Goal: Task Accomplishment & Management: Complete application form

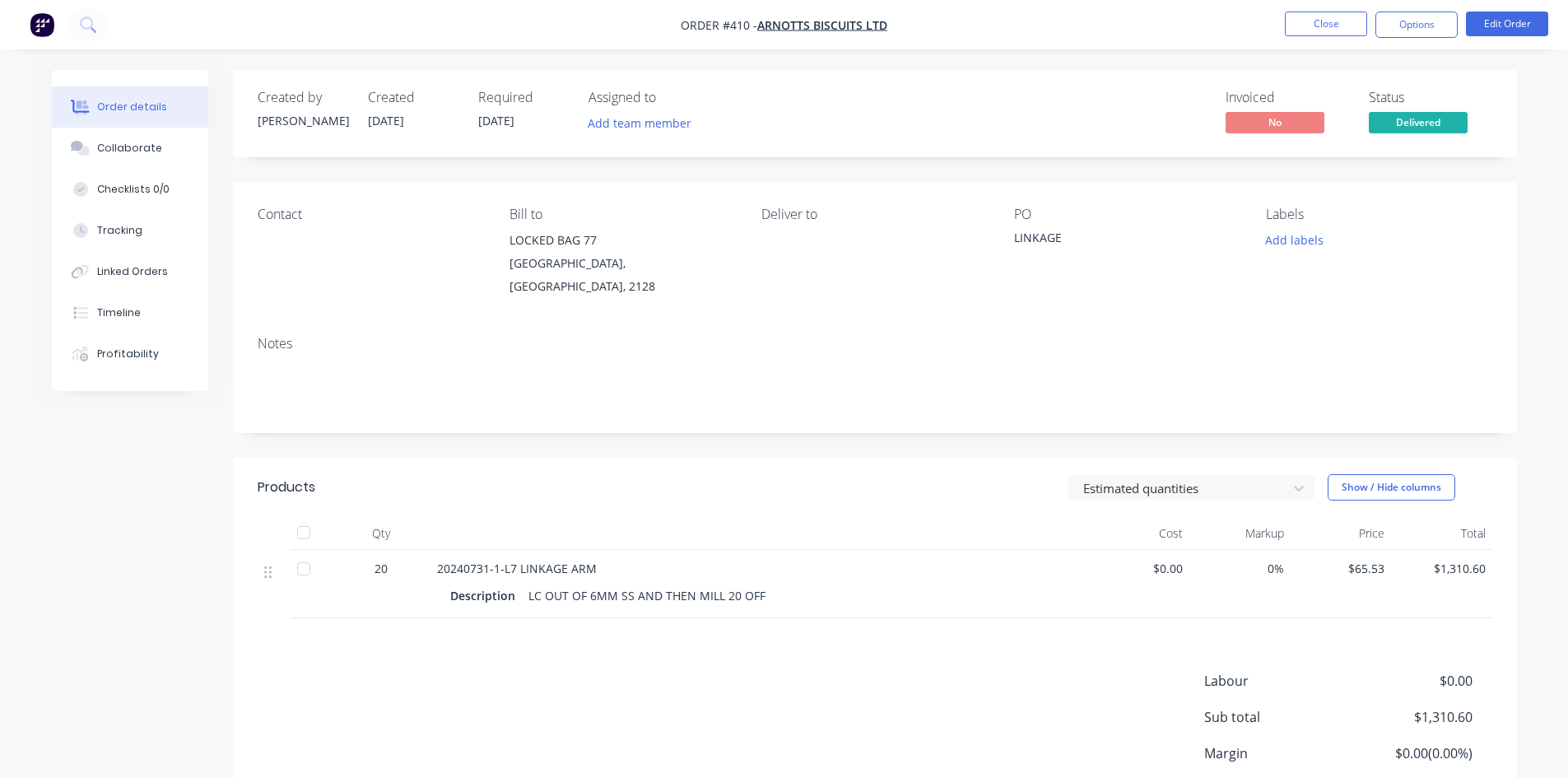
click at [1318, 44] on nav "Order #410 - ARNOTTS BISCUITS LTD Close Options Edit Order" at bounding box center [784, 25] width 1568 height 49
click at [1317, 27] on button "Close" at bounding box center [1325, 24] width 82 height 25
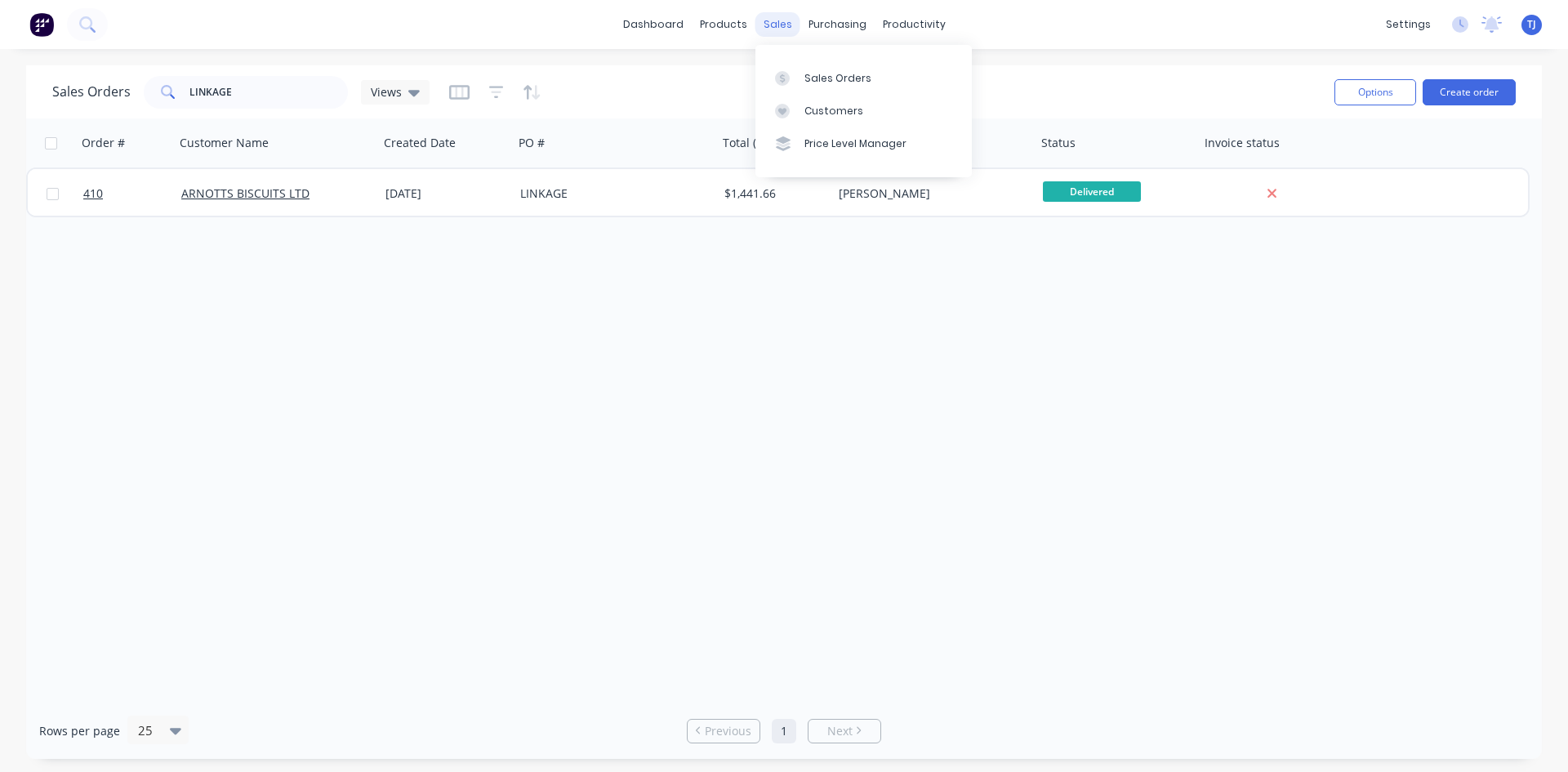
click at [779, 26] on div "sales" at bounding box center [779, 24] width 45 height 25
click at [828, 80] on div "Sales Orders" at bounding box center [838, 77] width 67 height 15
click at [1440, 93] on button "Create order" at bounding box center [1469, 92] width 93 height 26
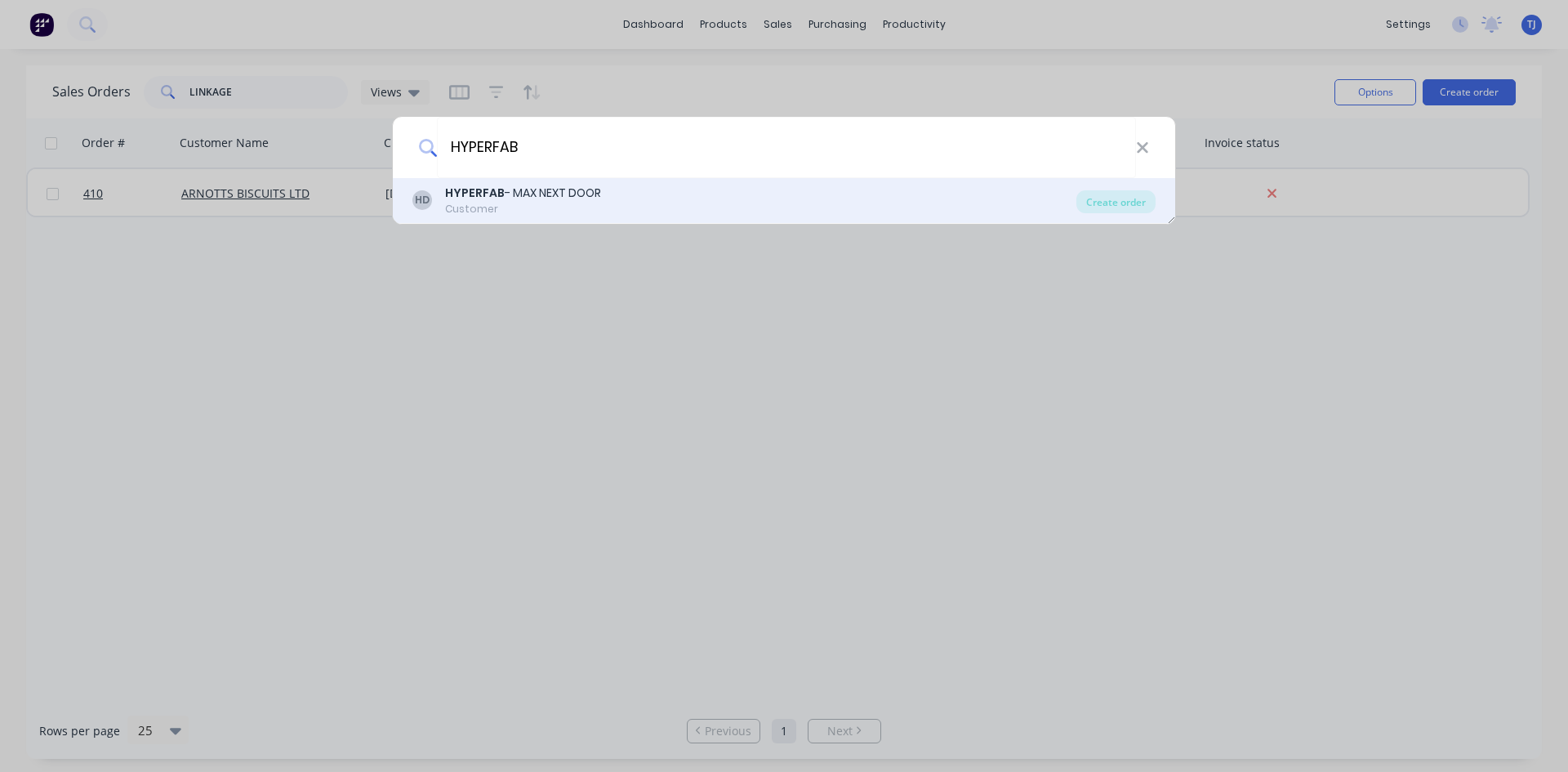
type input "HYPERFAB"
click at [531, 214] on div "Customer" at bounding box center [523, 209] width 156 height 15
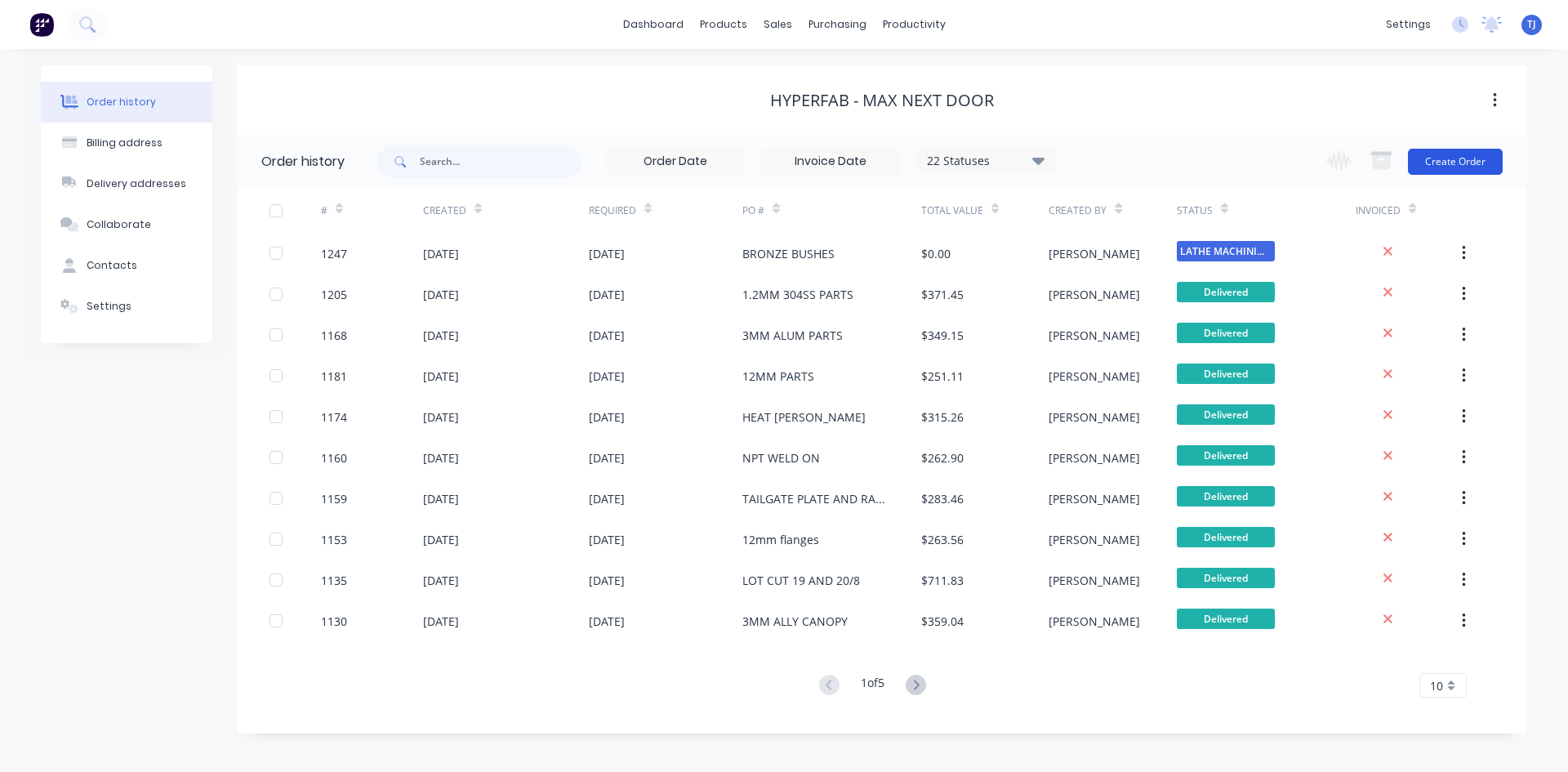
click at [1425, 168] on button "Create Order" at bounding box center [1455, 162] width 95 height 26
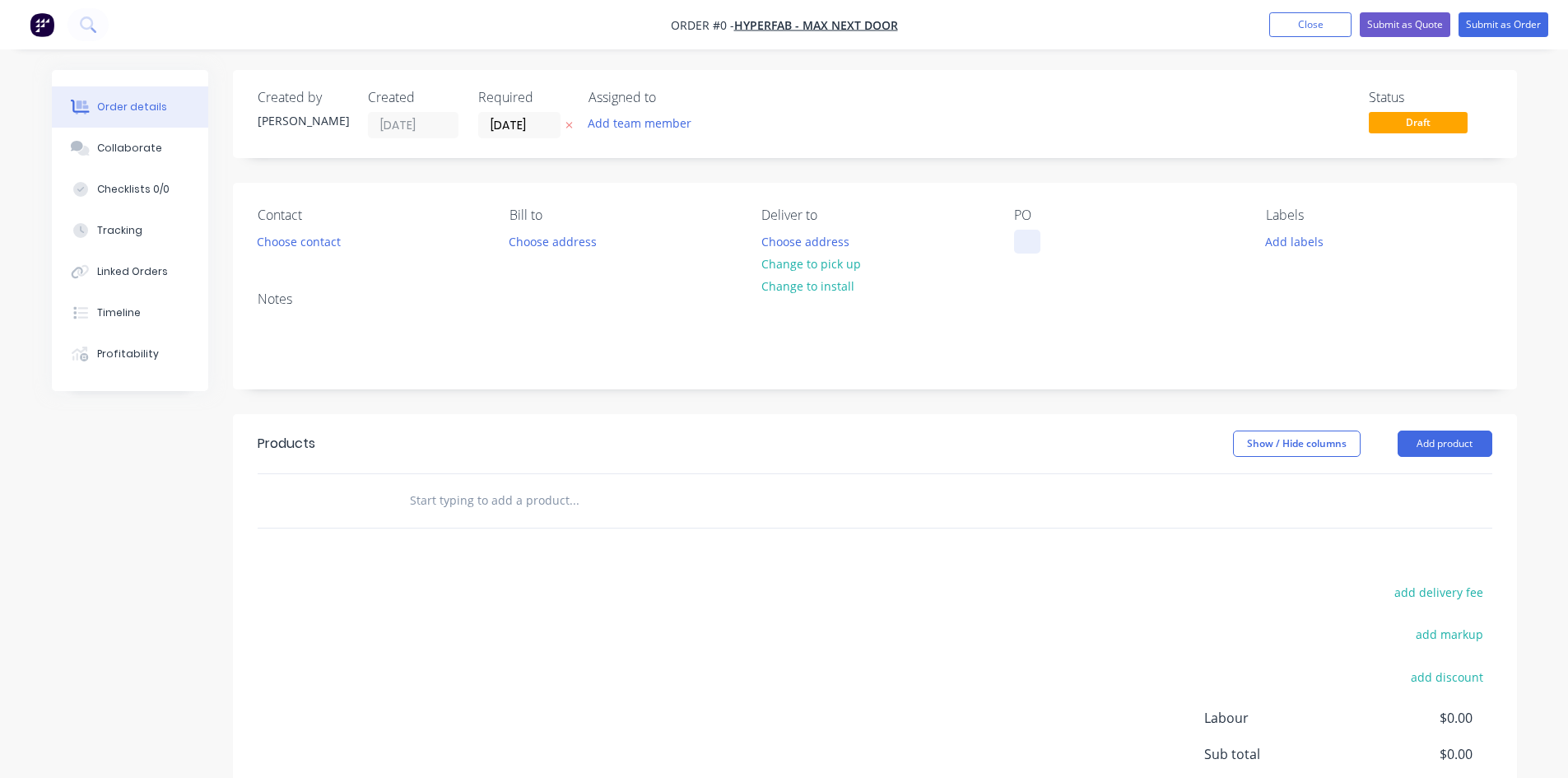
click at [1032, 243] on div at bounding box center [1027, 241] width 27 height 24
click at [436, 505] on div "Order details Collaborate Checklists 0/0 Tracking Linked Orders Timeline Profit…" at bounding box center [784, 509] width 1498 height 879
type input "PART MACHINED ON MILL"
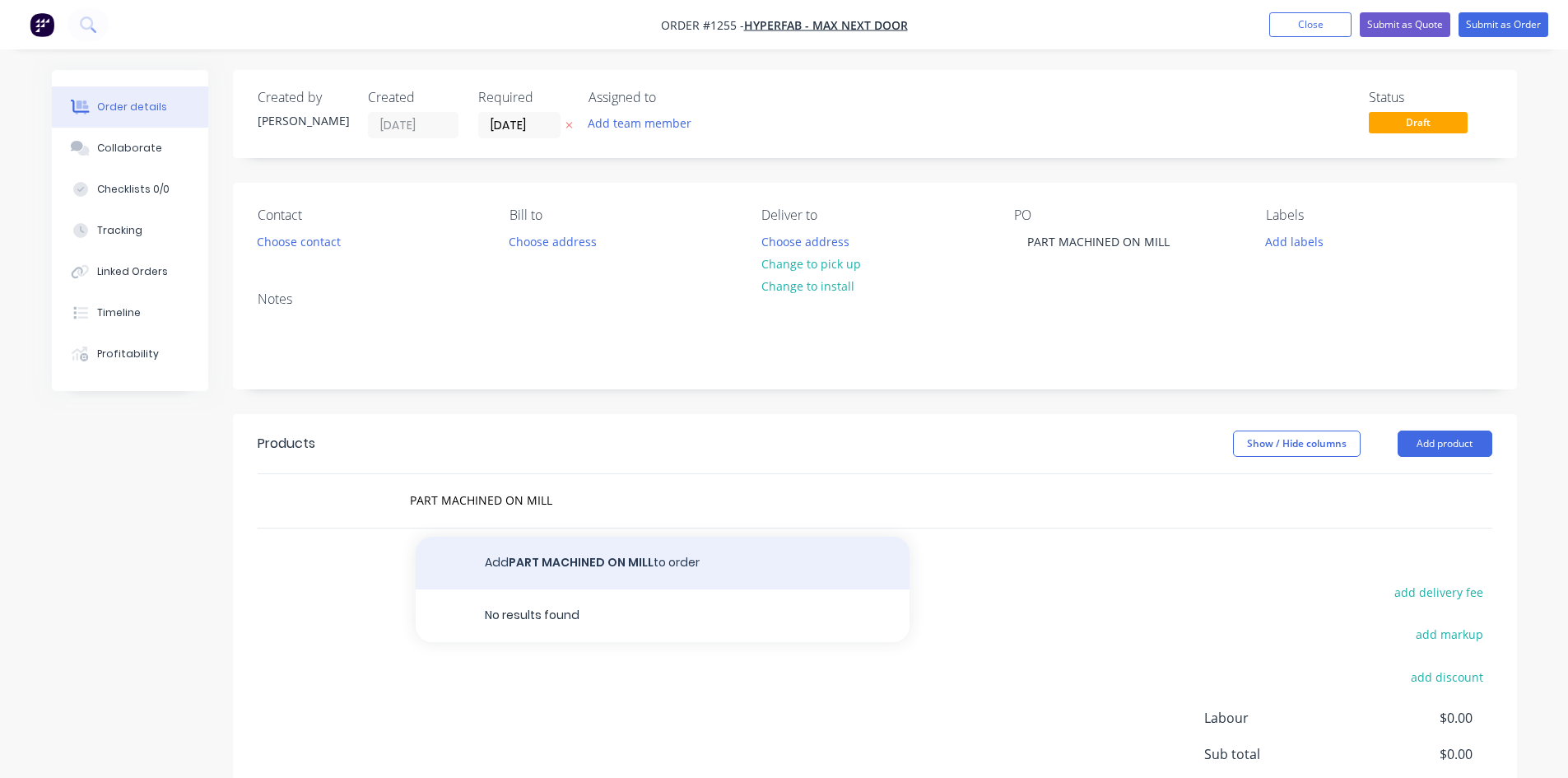
click at [572, 558] on button "Add PART MACHINED ON MILL to order" at bounding box center [663, 562] width 494 height 52
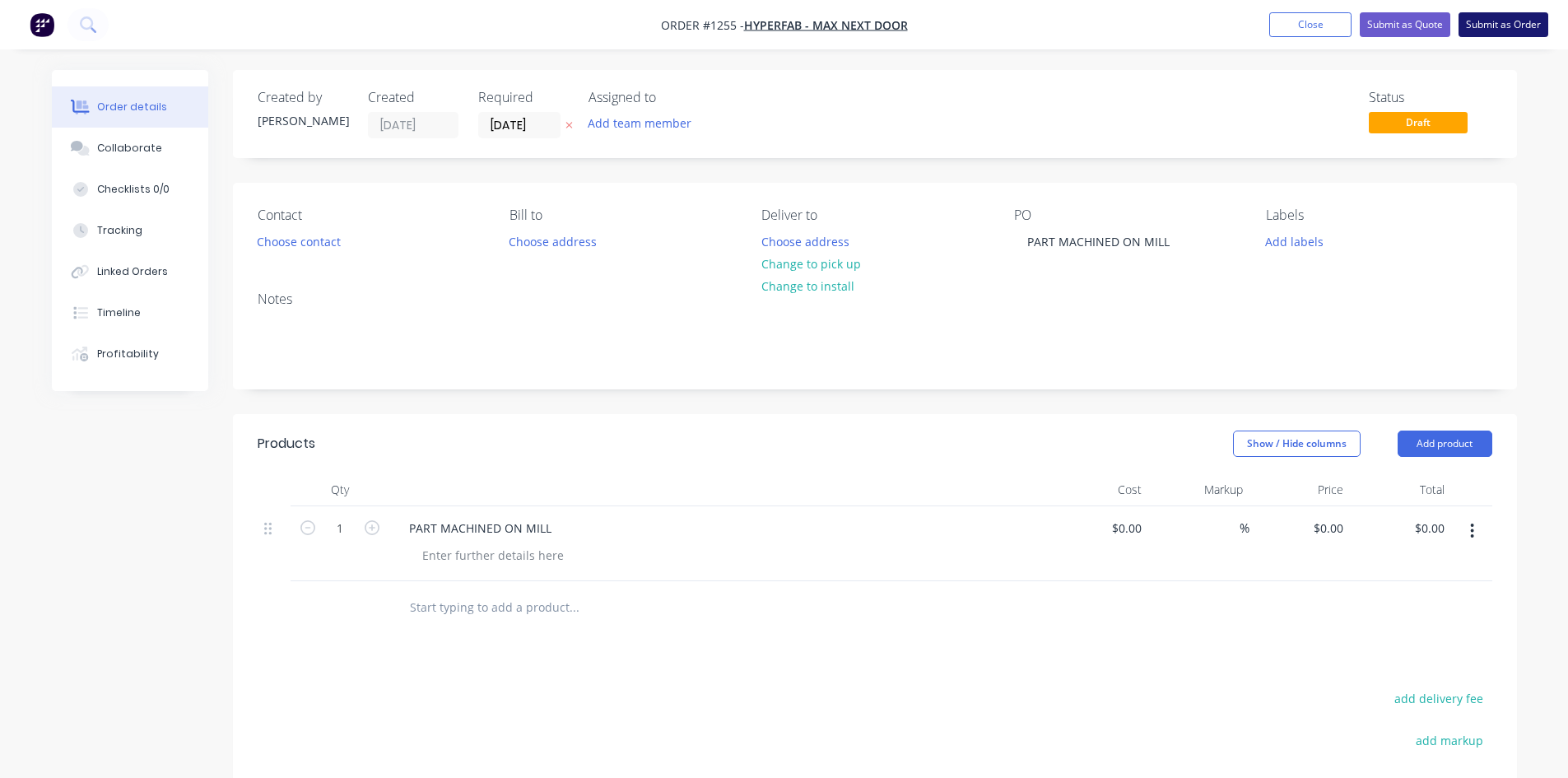
click at [1507, 27] on button "Submit as Order" at bounding box center [1503, 24] width 90 height 25
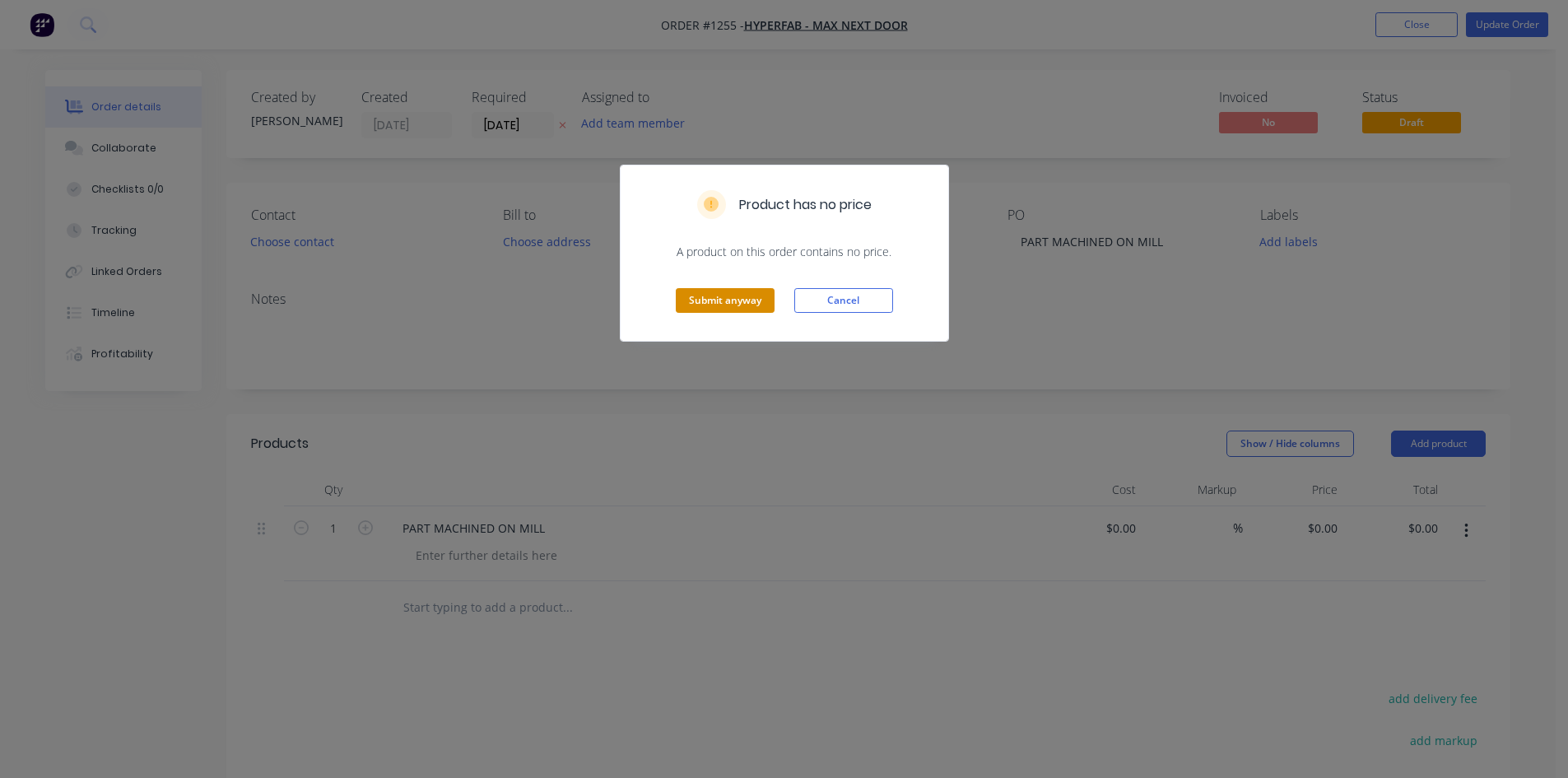
click at [741, 302] on button "Submit anyway" at bounding box center [725, 301] width 99 height 25
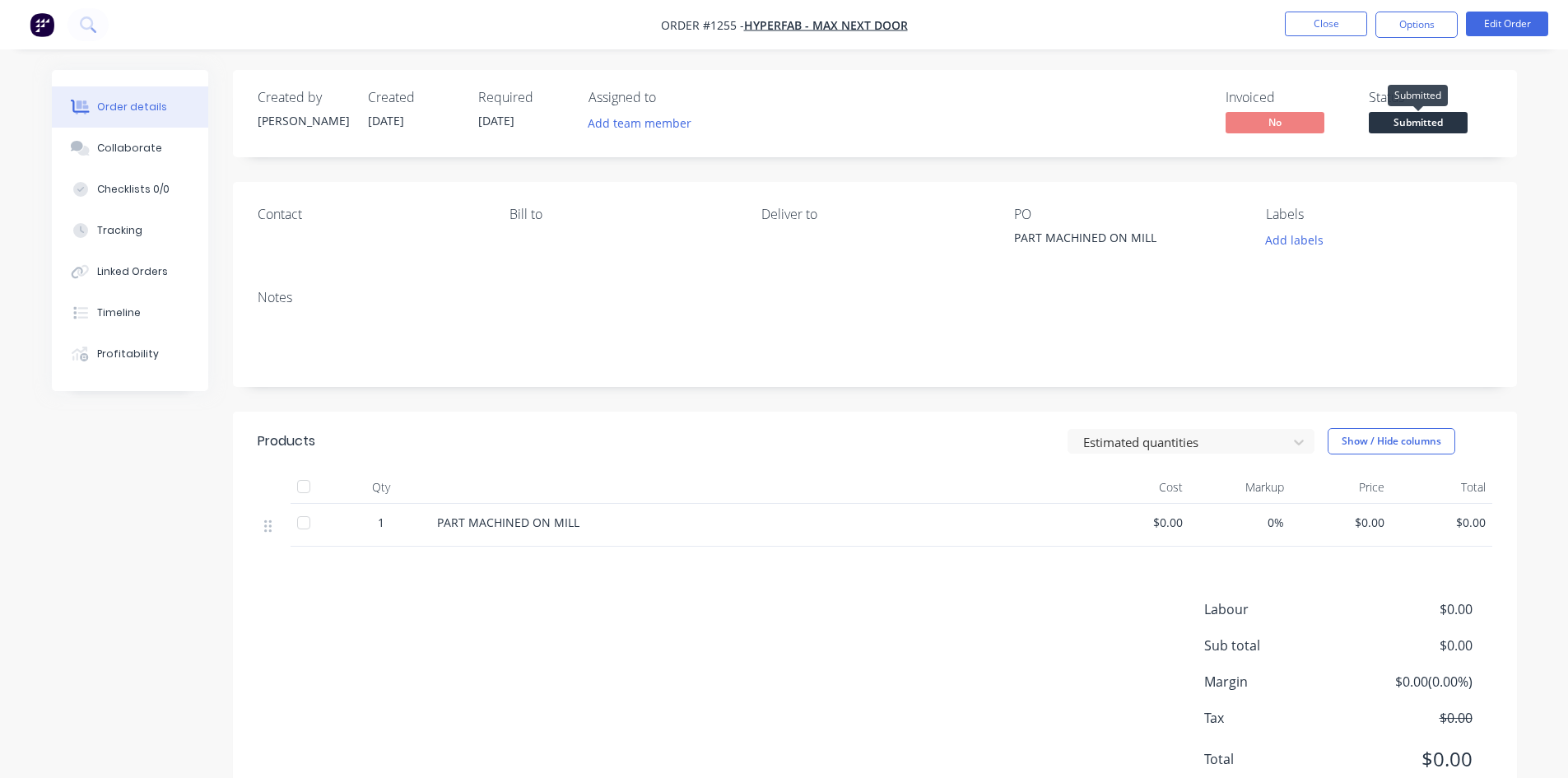
click at [1413, 118] on span "Submitted" at bounding box center [1418, 122] width 99 height 21
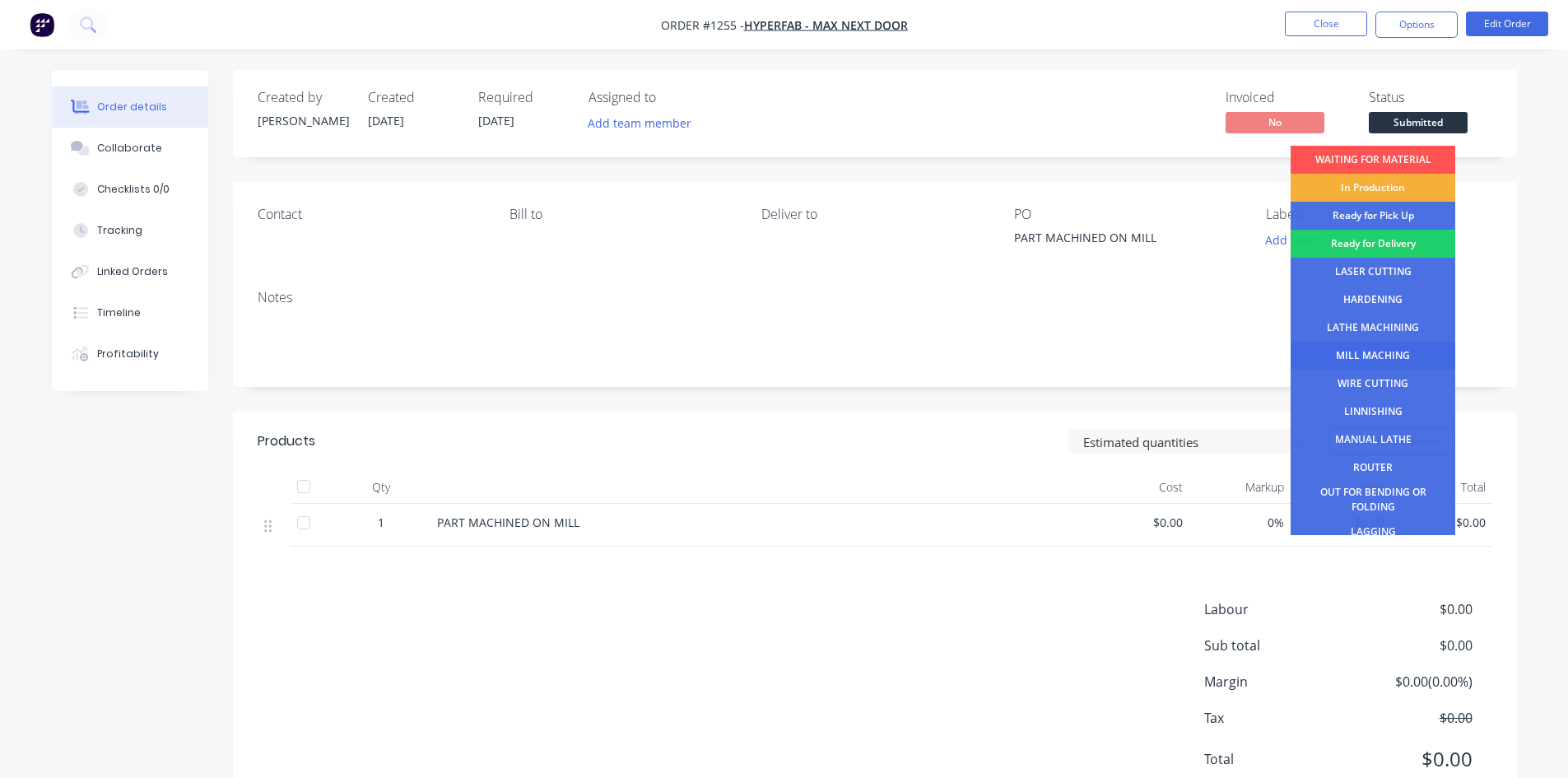
click at [1381, 352] on div "MILL MACHING" at bounding box center [1372, 356] width 165 height 28
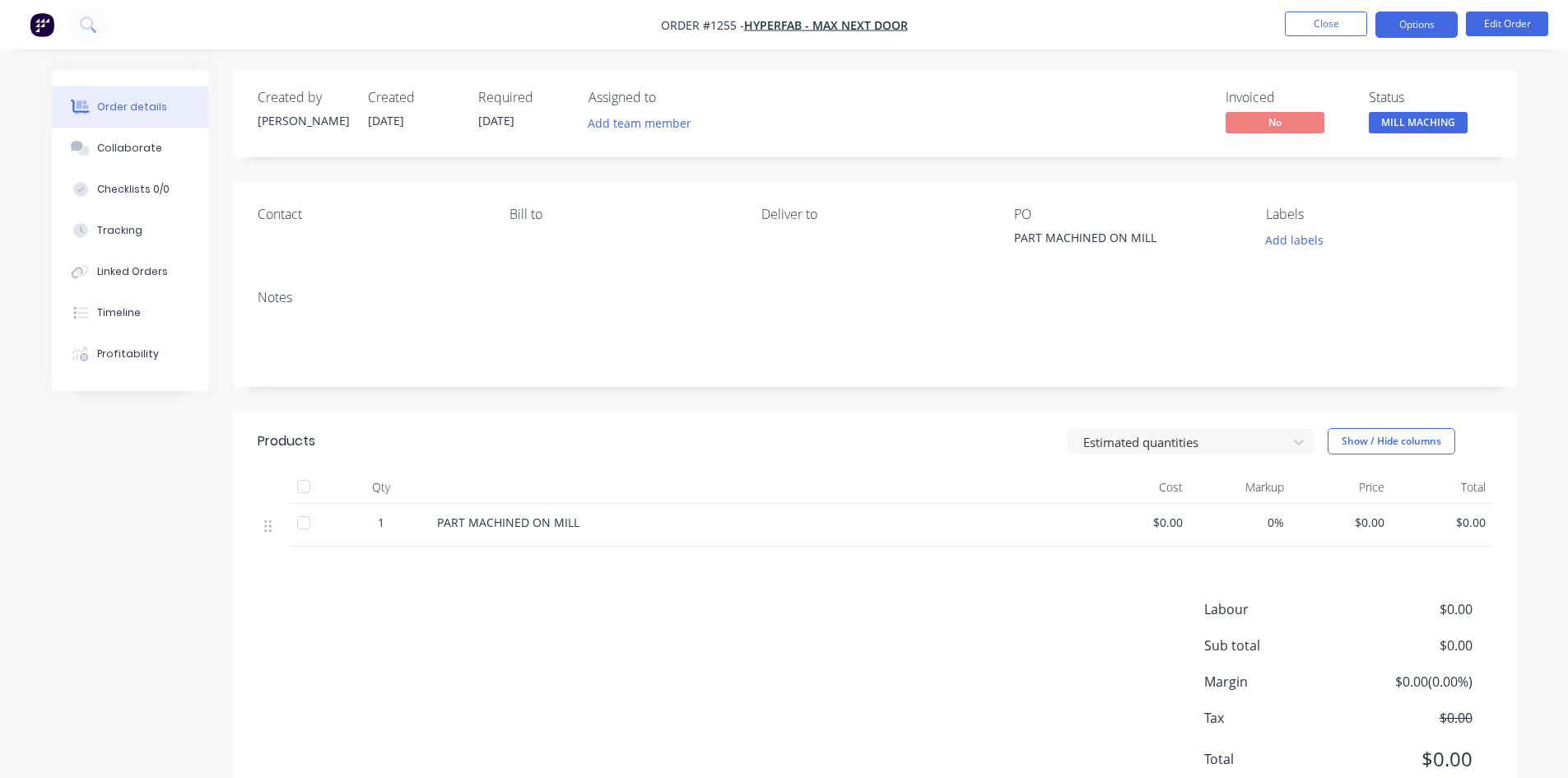
click at [1422, 31] on button "Options" at bounding box center [1416, 25] width 82 height 27
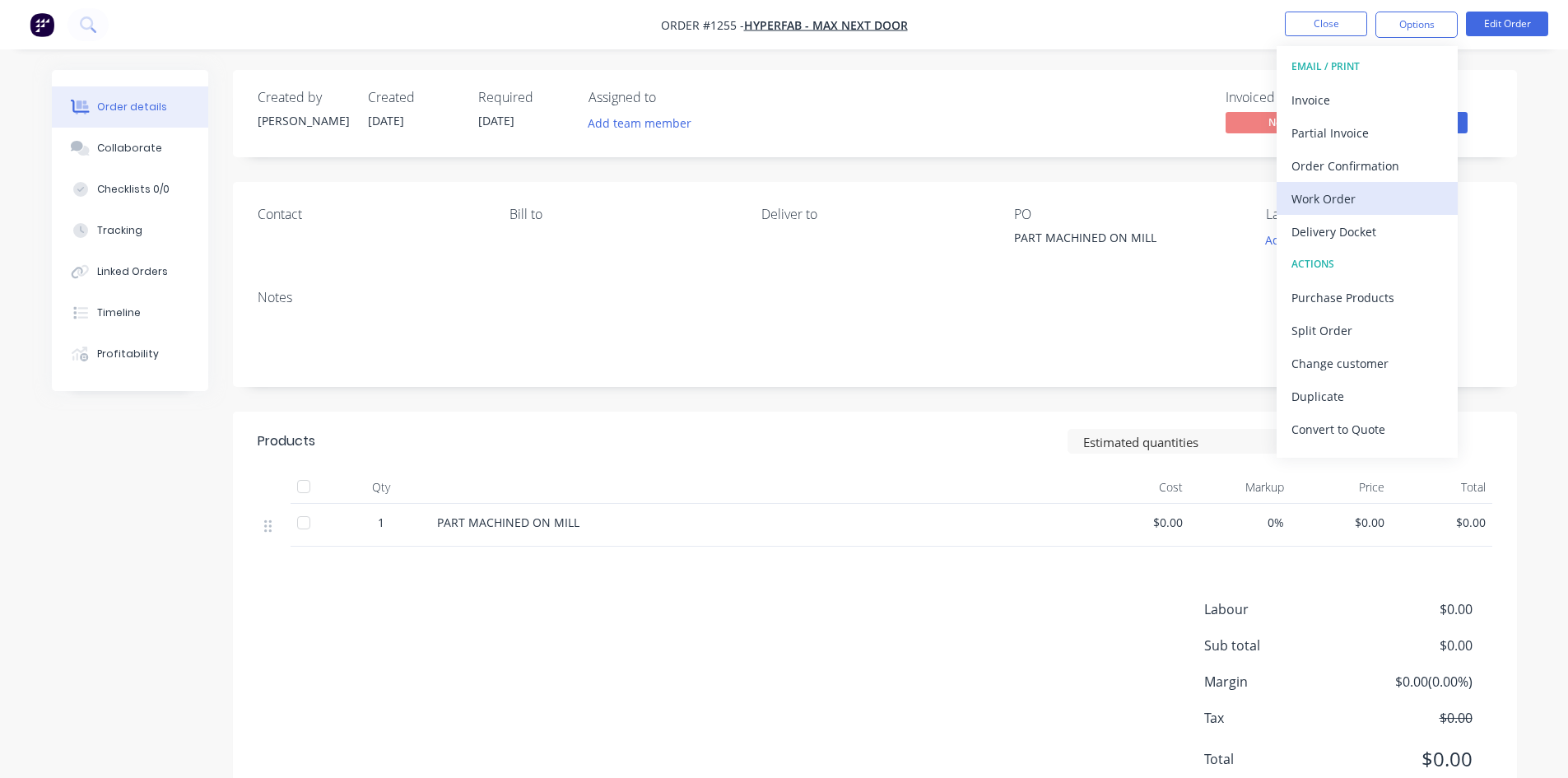
click at [1368, 204] on div "Work Order" at bounding box center [1366, 199] width 151 height 24
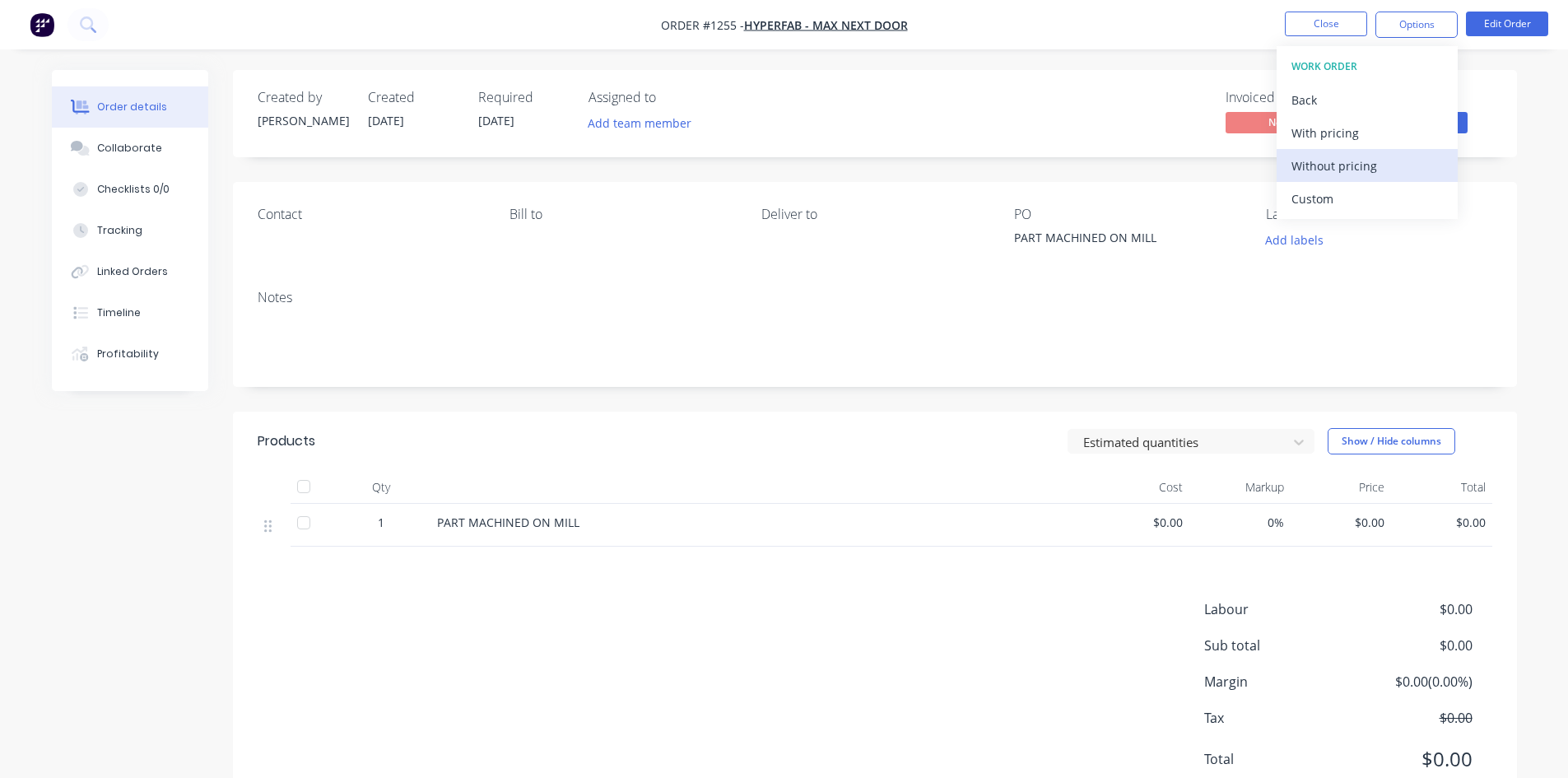
click at [1362, 166] on div "Without pricing" at bounding box center [1366, 166] width 151 height 24
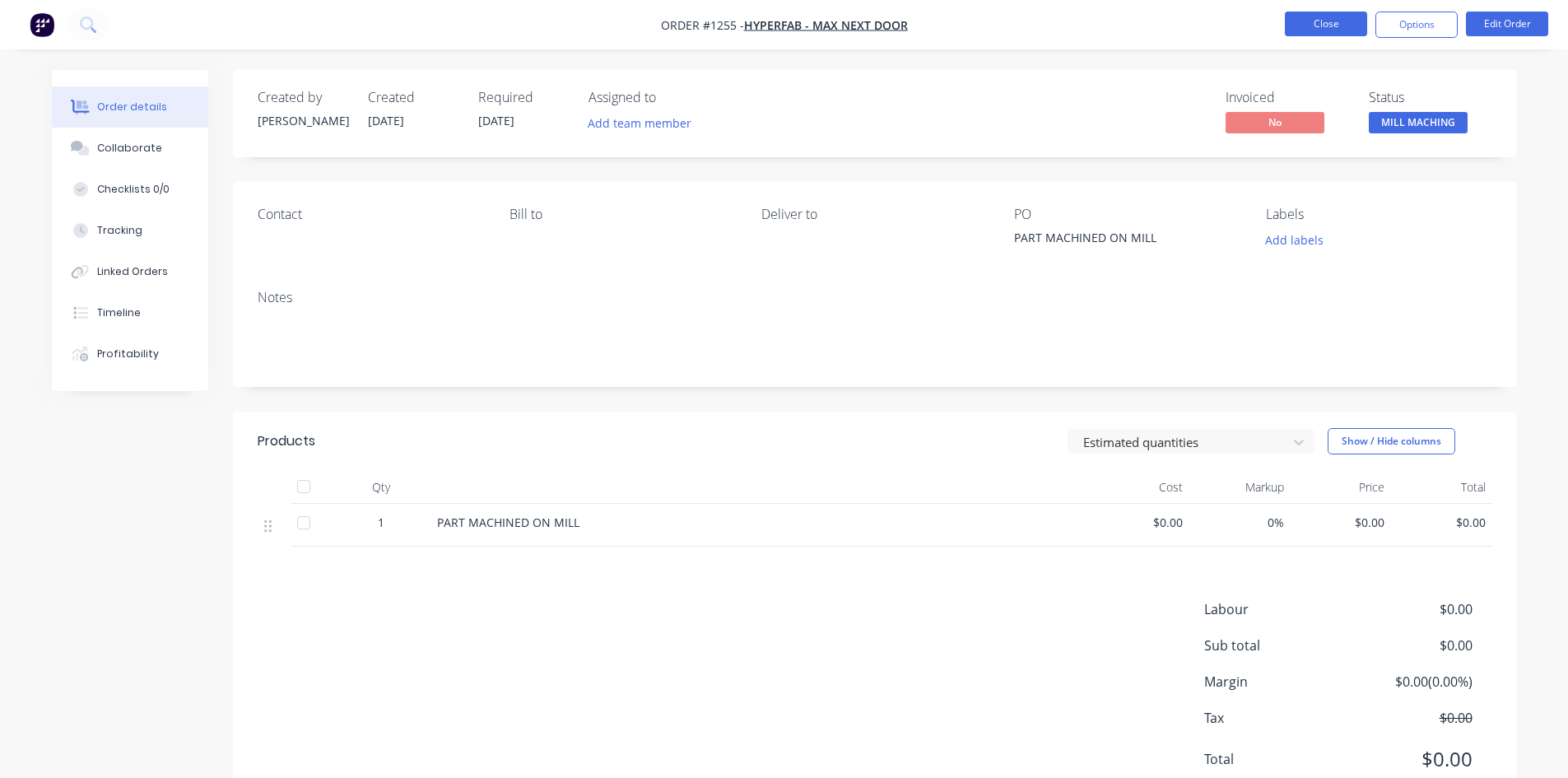
click at [1342, 20] on button "Close" at bounding box center [1325, 24] width 82 height 25
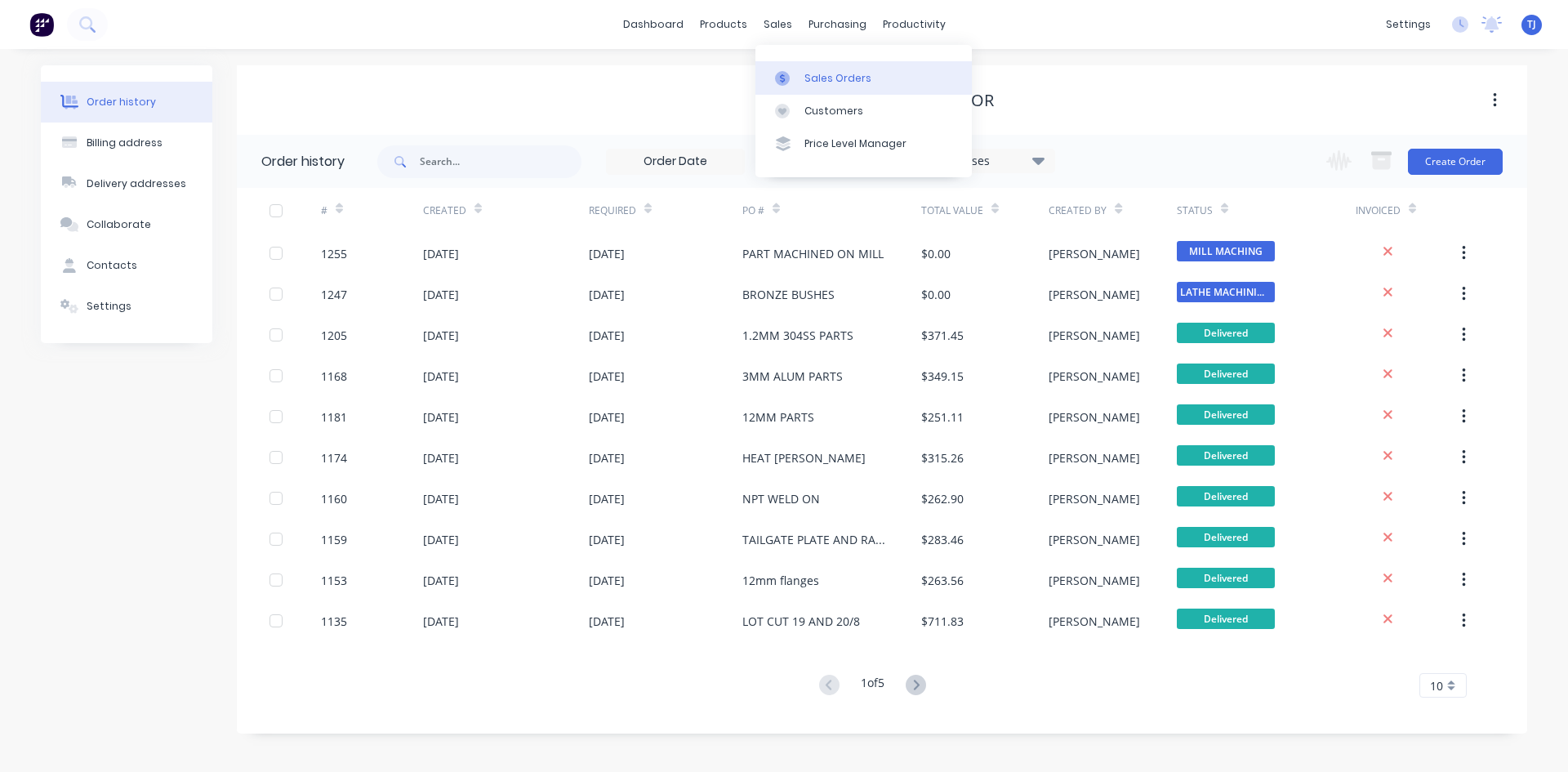
click at [822, 74] on div "Sales Orders" at bounding box center [838, 77] width 67 height 15
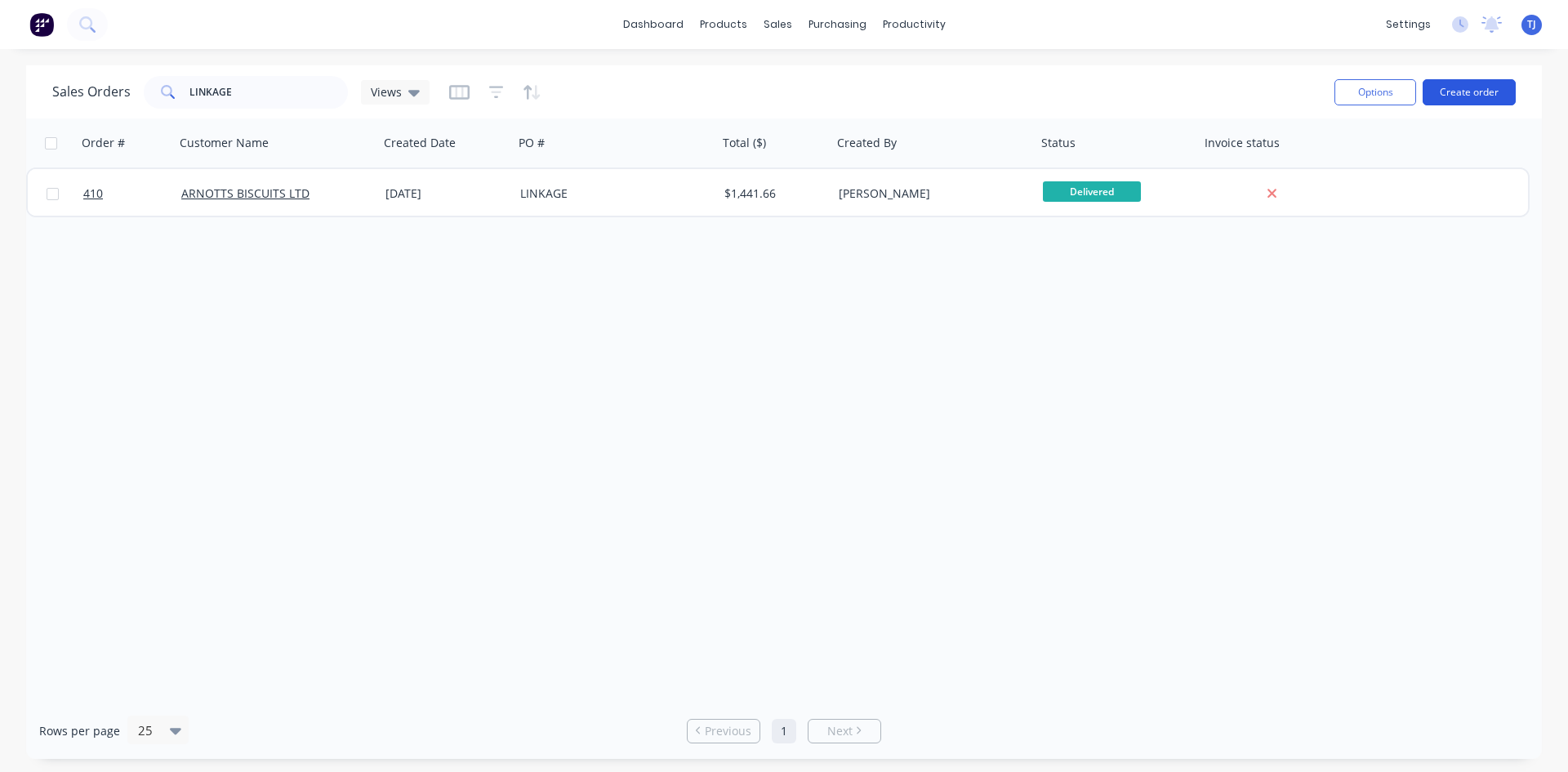
click at [1481, 95] on button "Create order" at bounding box center [1469, 92] width 93 height 26
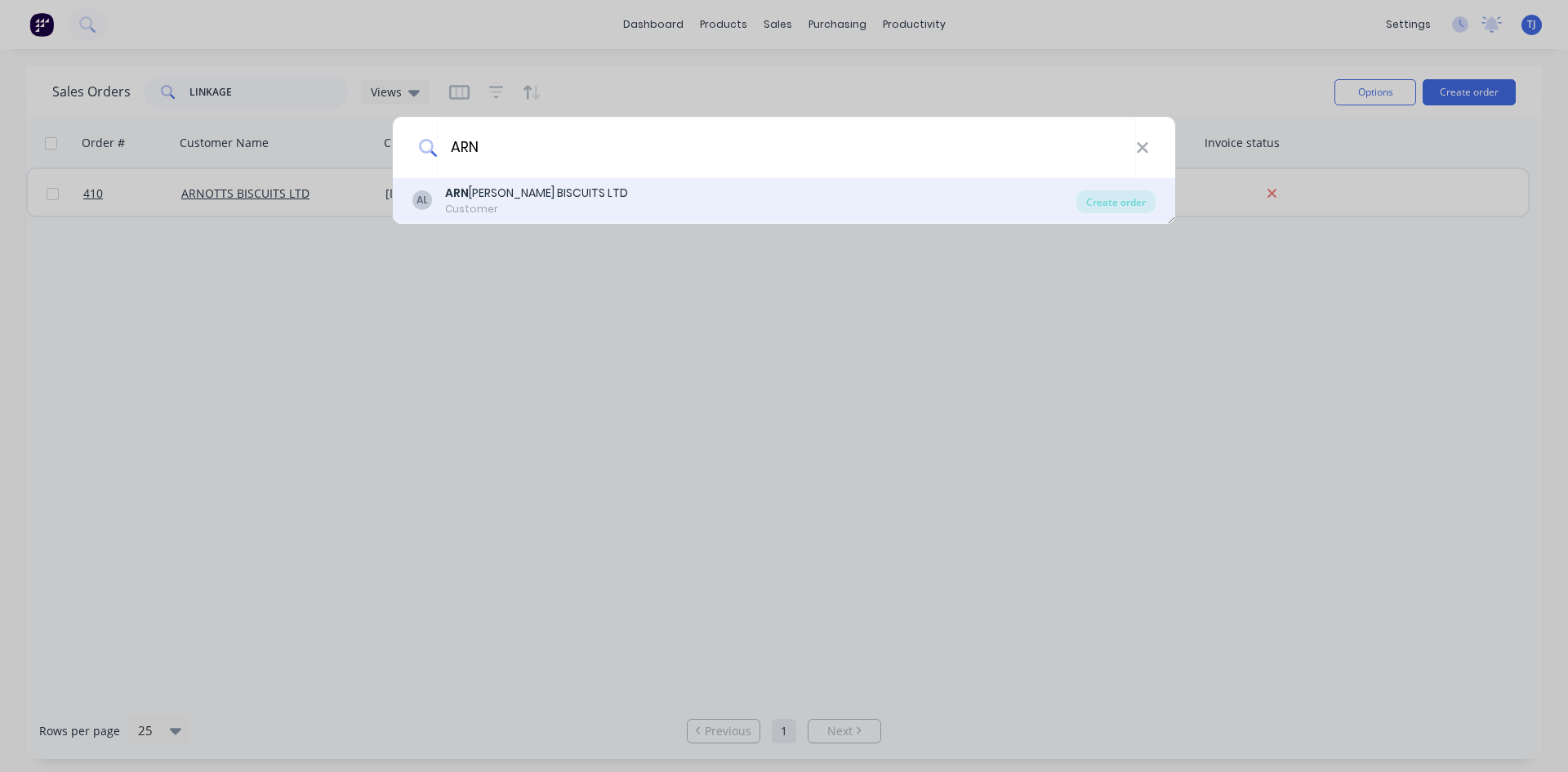
type input "ARN"
click at [533, 206] on div "Customer" at bounding box center [536, 209] width 183 height 15
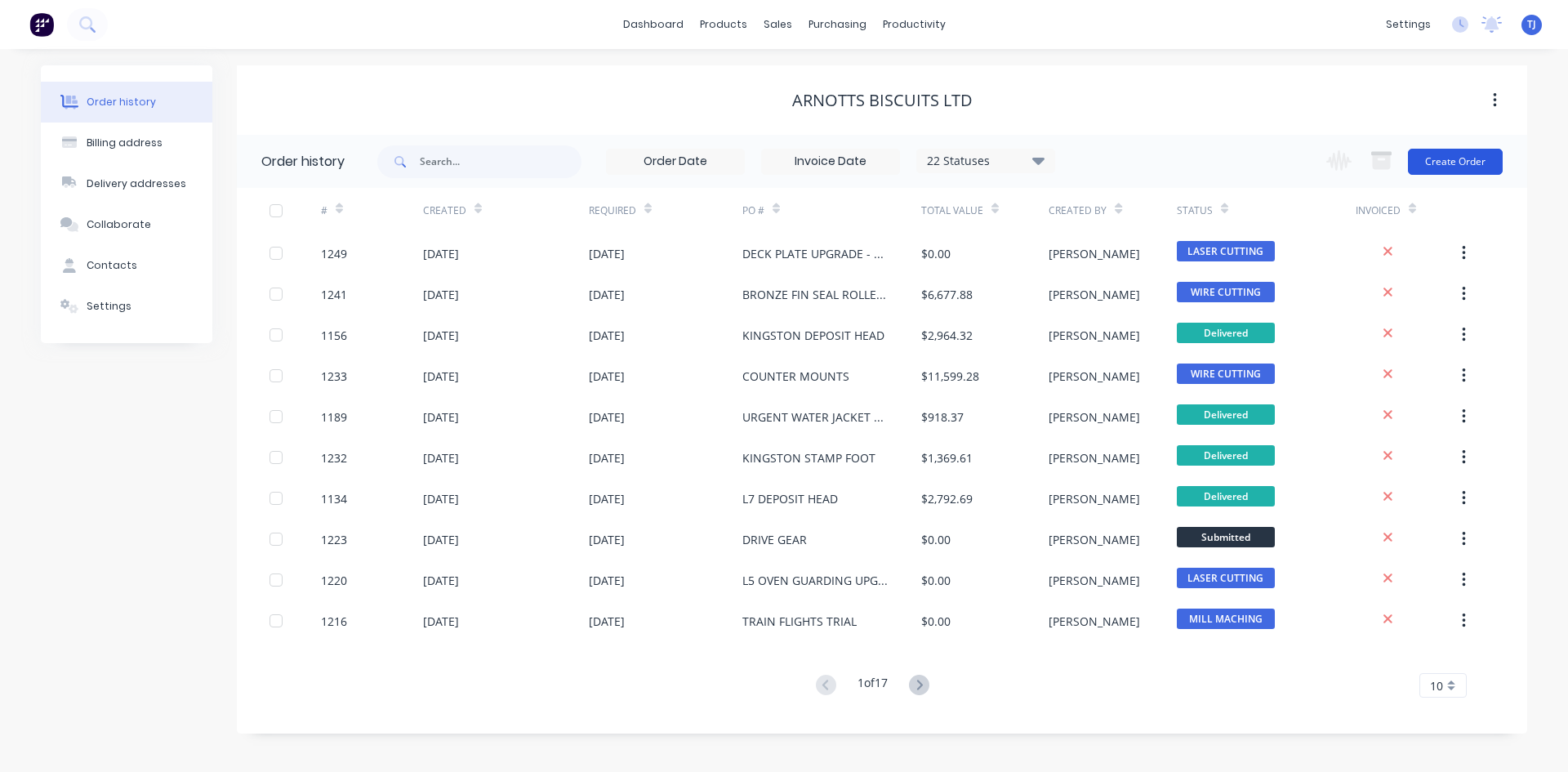
click at [1462, 164] on button "Create Order" at bounding box center [1455, 162] width 95 height 26
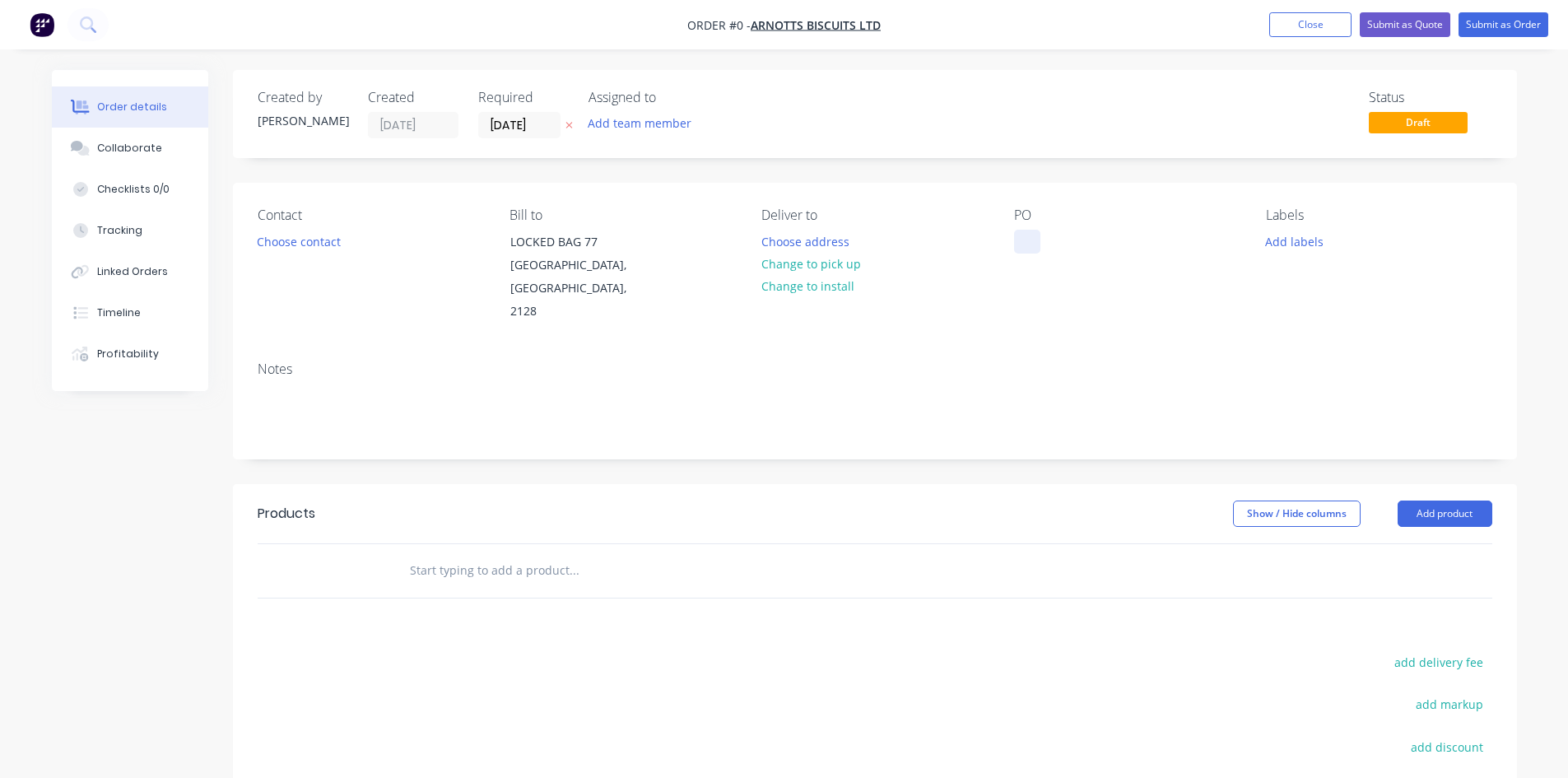
click at [1031, 251] on div at bounding box center [1027, 241] width 27 height 24
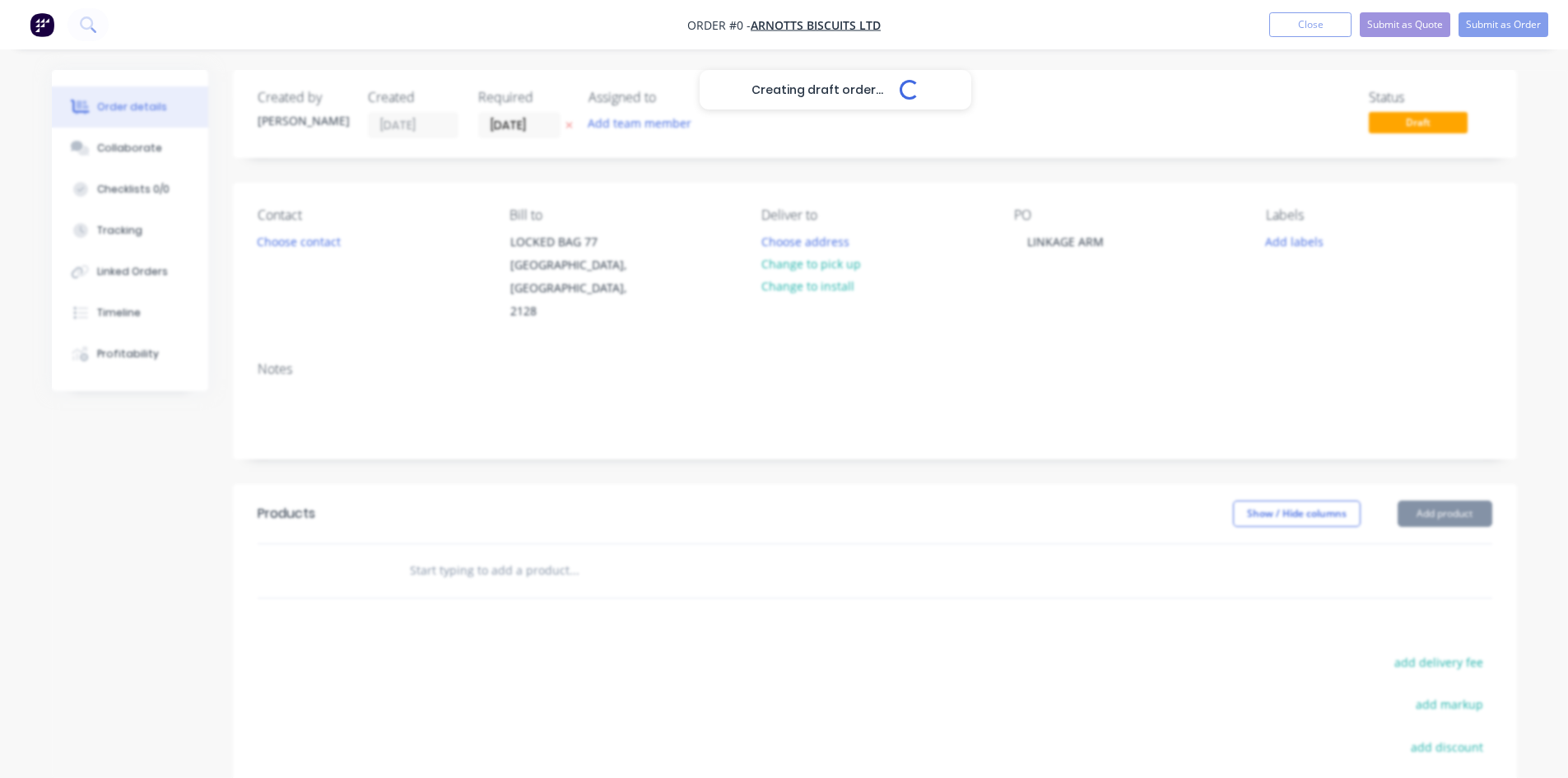
click at [519, 556] on div "Creating draft order... Loading... Order details Collaborate Checklists 0/0 Tra…" at bounding box center [784, 545] width 1498 height 949
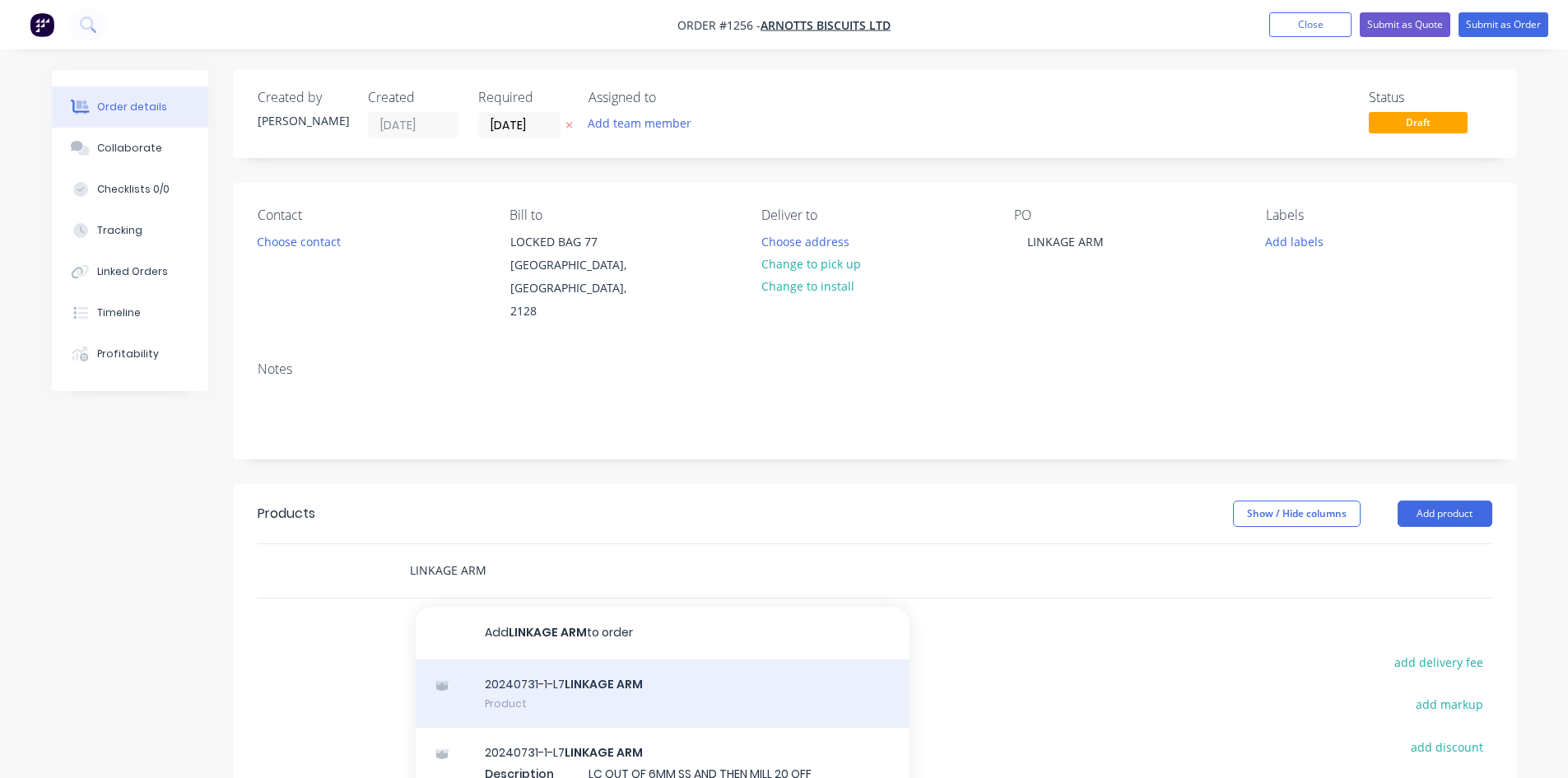
type input "LINKAGE ARM"
click at [656, 689] on div "20240731-1-L7 LINKAGE ARM Product" at bounding box center [663, 694] width 494 height 69
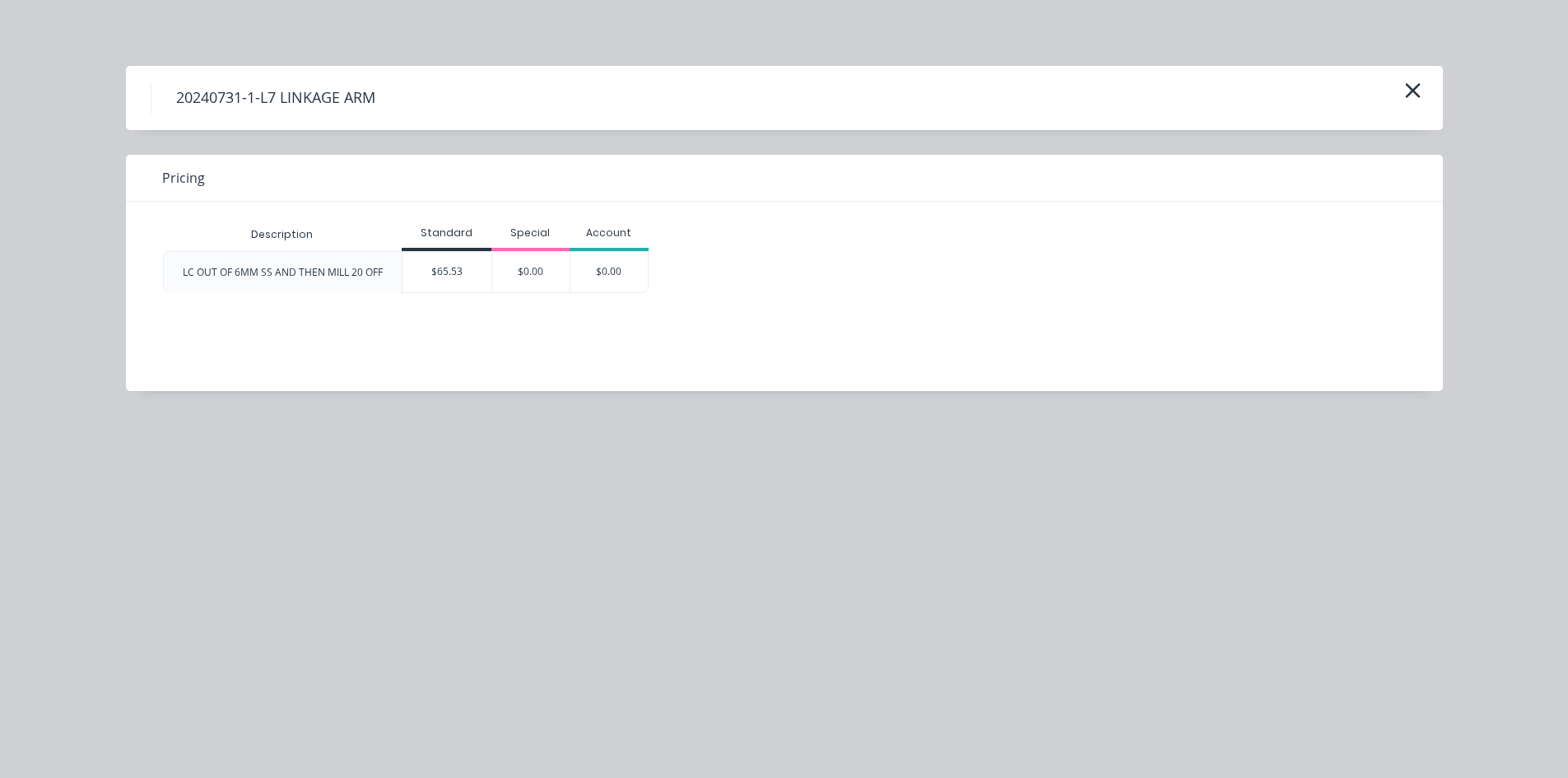
click at [440, 267] on div "$65.53" at bounding box center [447, 272] width 89 height 41
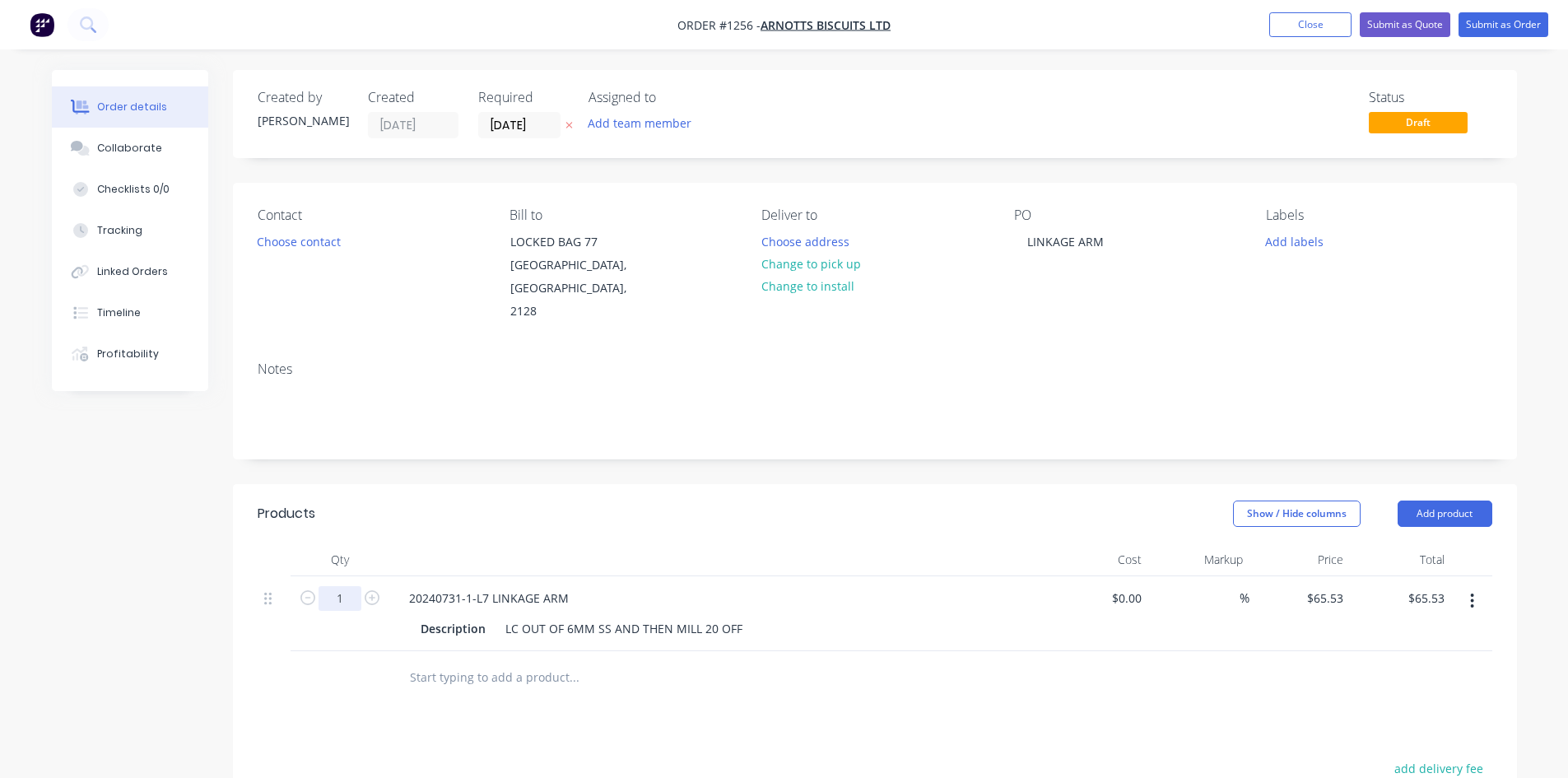
click at [349, 586] on input "1" at bounding box center [339, 598] width 42 height 25
type input "100"
type input "$6,553.00"
click at [1348, 586] on input "65.53" at bounding box center [1331, 598] width 38 height 24
type input "65.53"
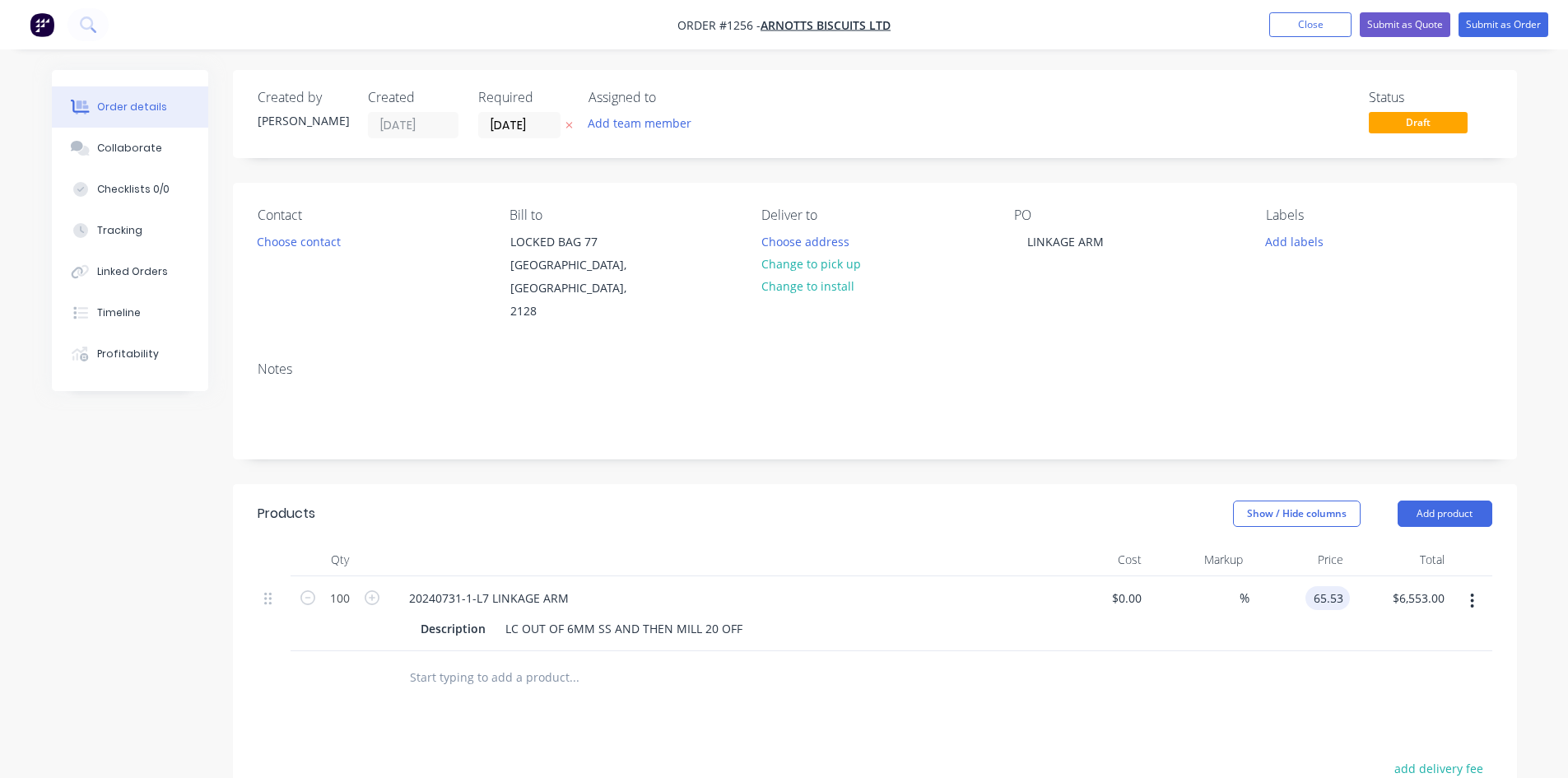
click at [1349, 586] on div "65.53 65.53" at bounding box center [1331, 598] width 38 height 24
type input "$0.00"
click at [1527, 27] on button "Submit as Order" at bounding box center [1503, 24] width 90 height 25
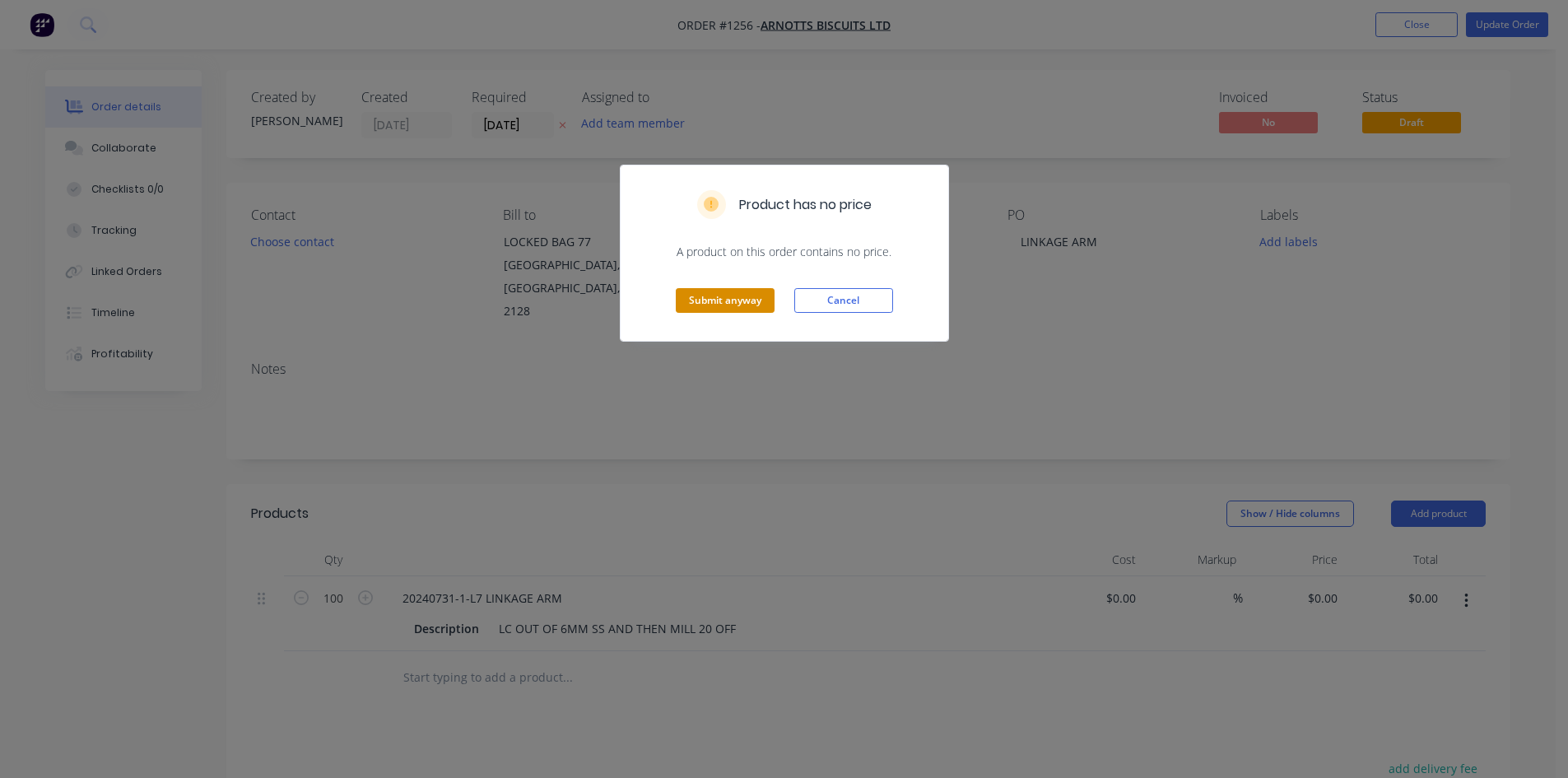
click at [739, 303] on button "Submit anyway" at bounding box center [725, 301] width 99 height 25
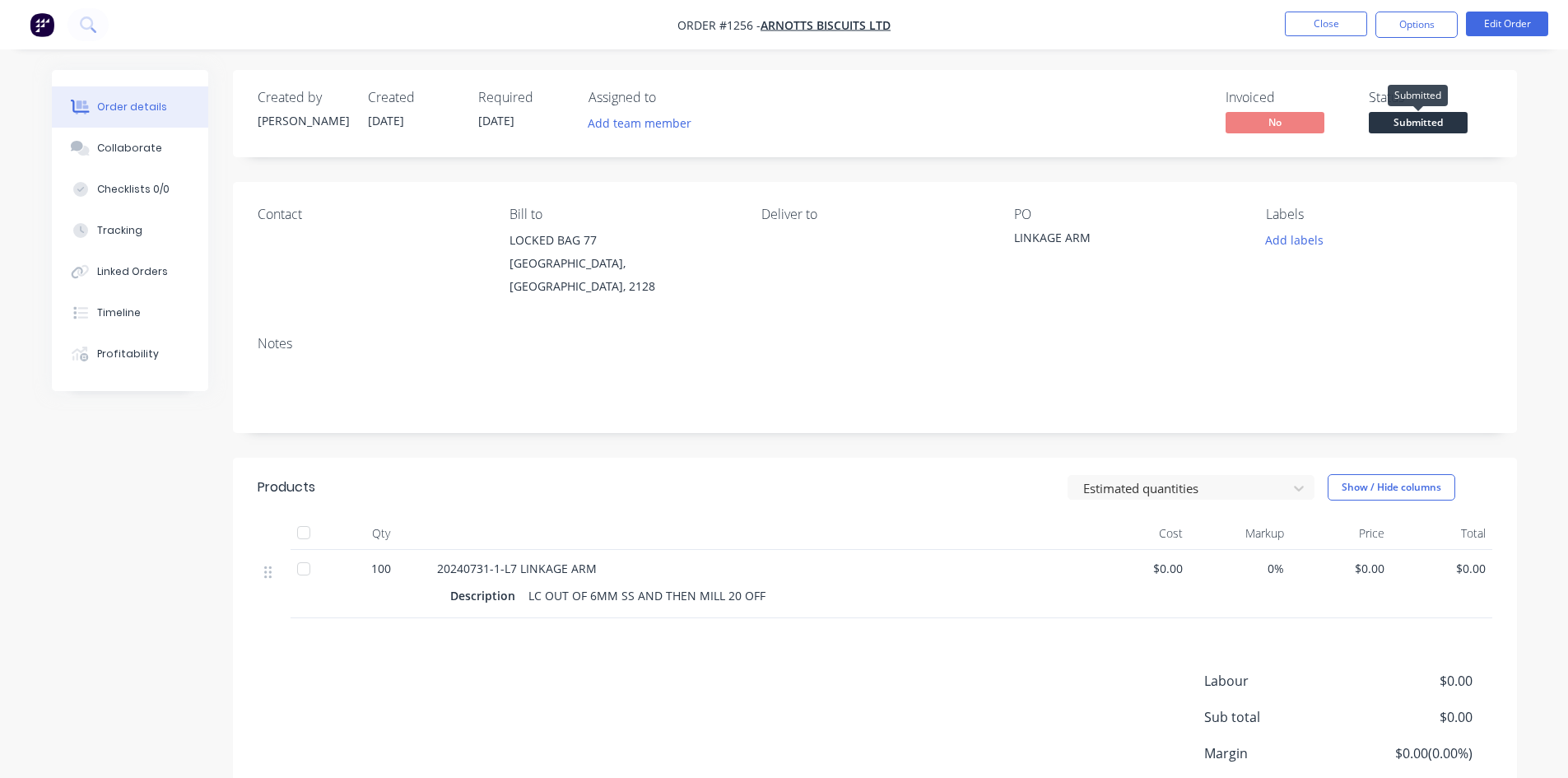
click at [1439, 122] on span "Submitted" at bounding box center [1418, 122] width 99 height 21
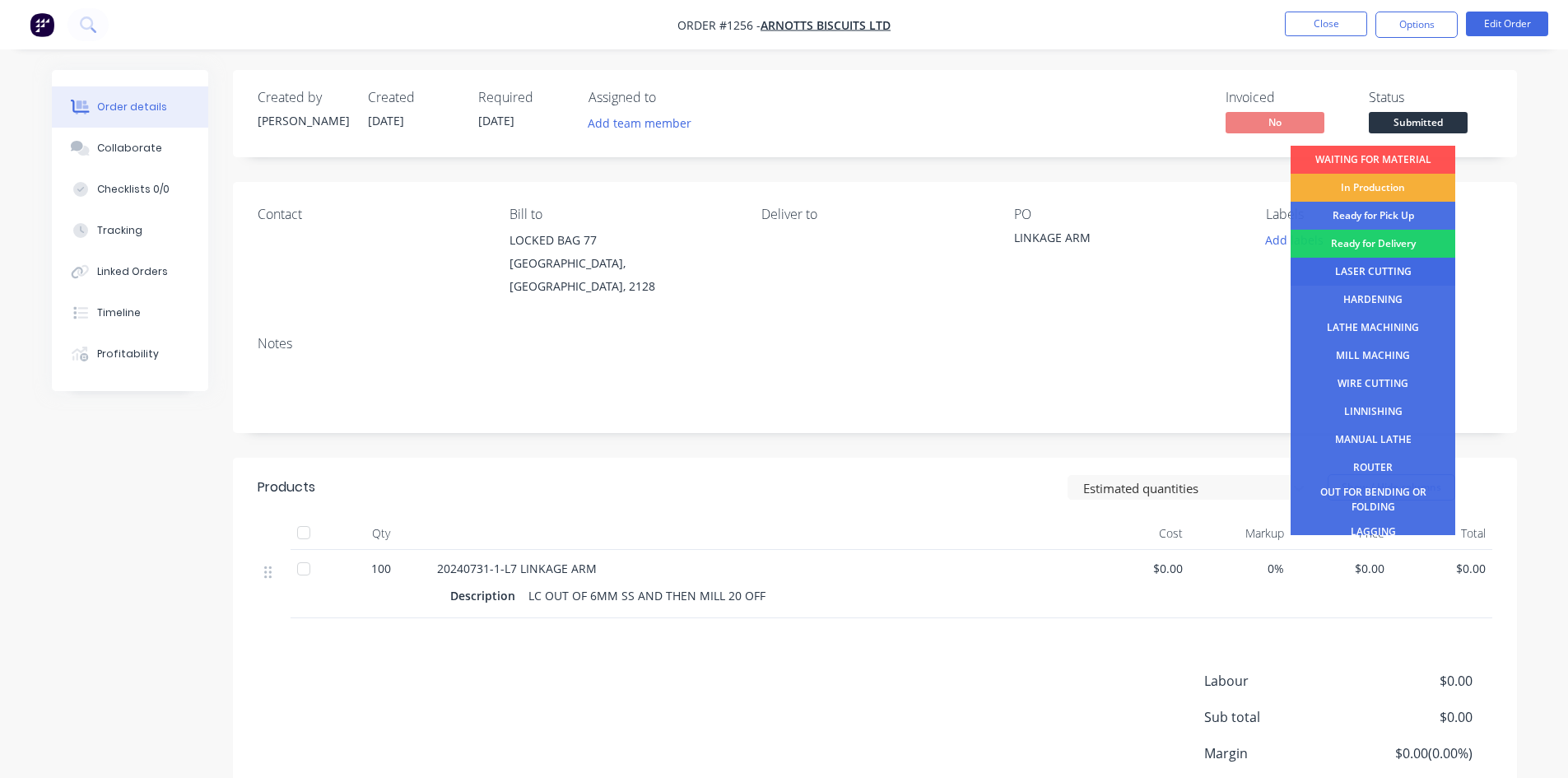
click at [1347, 266] on div "LASER CUTTING" at bounding box center [1372, 272] width 165 height 28
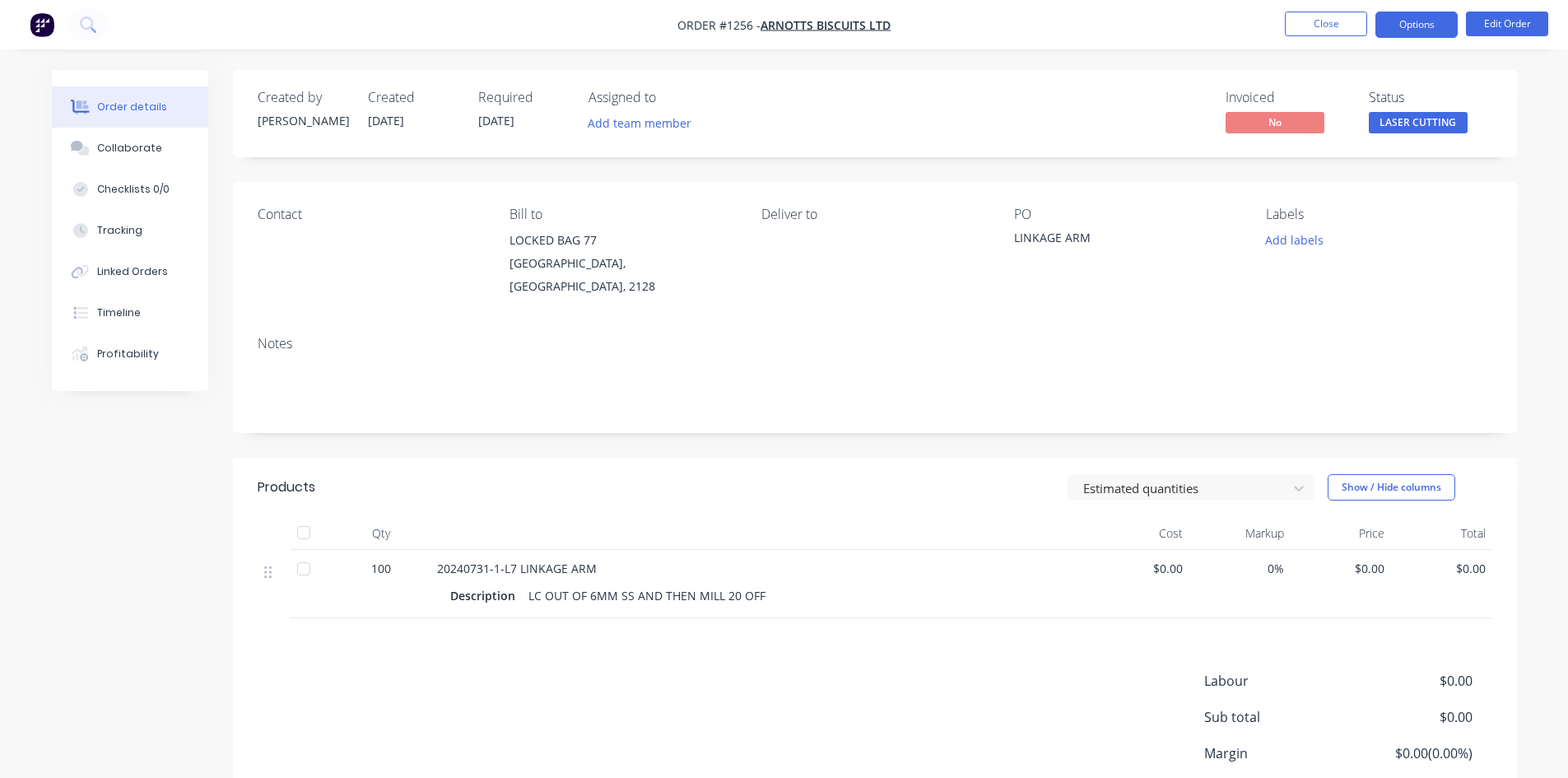
click at [1413, 26] on button "Options" at bounding box center [1416, 25] width 82 height 27
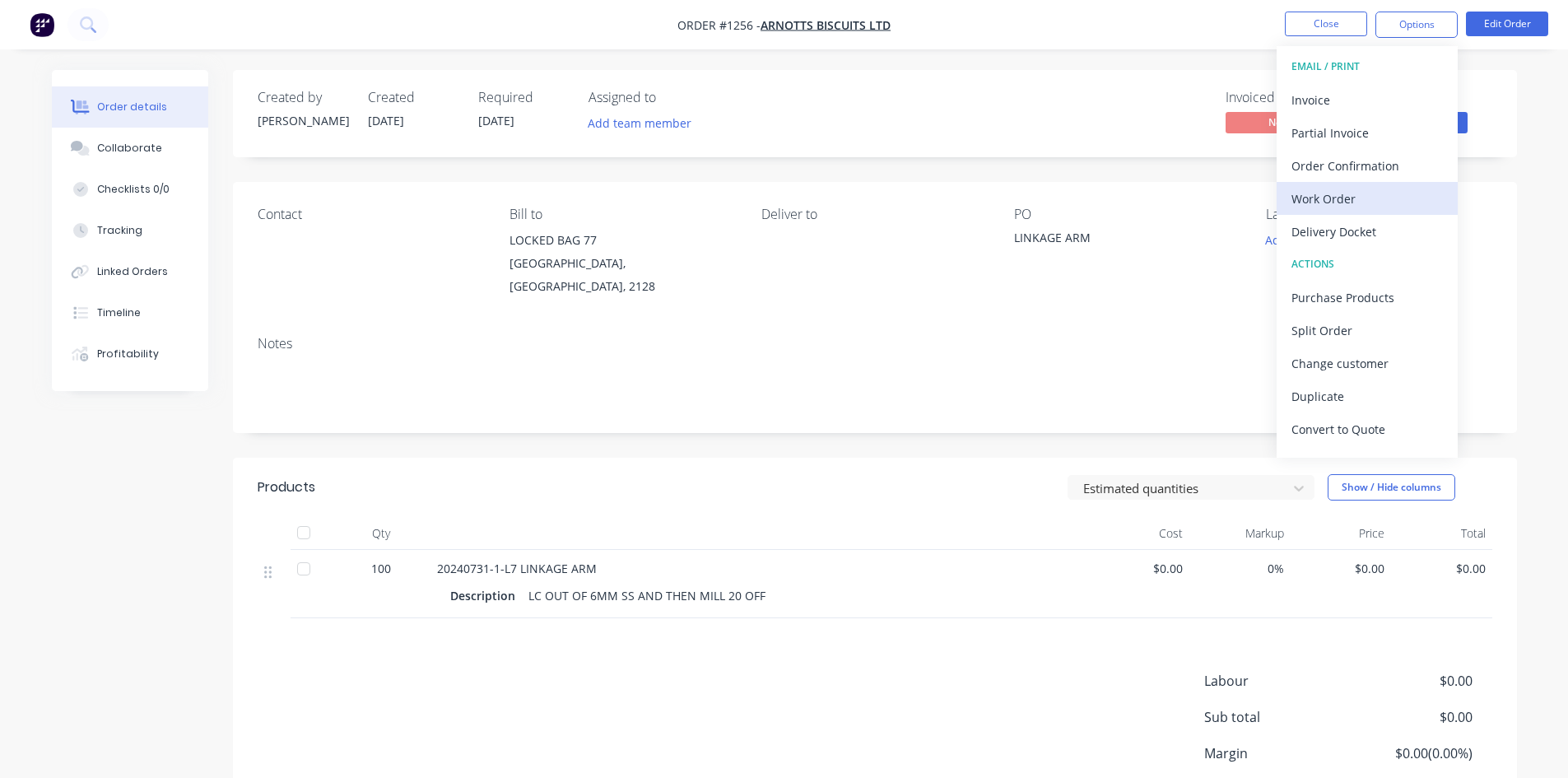
click at [1319, 201] on div "Work Order" at bounding box center [1366, 199] width 151 height 24
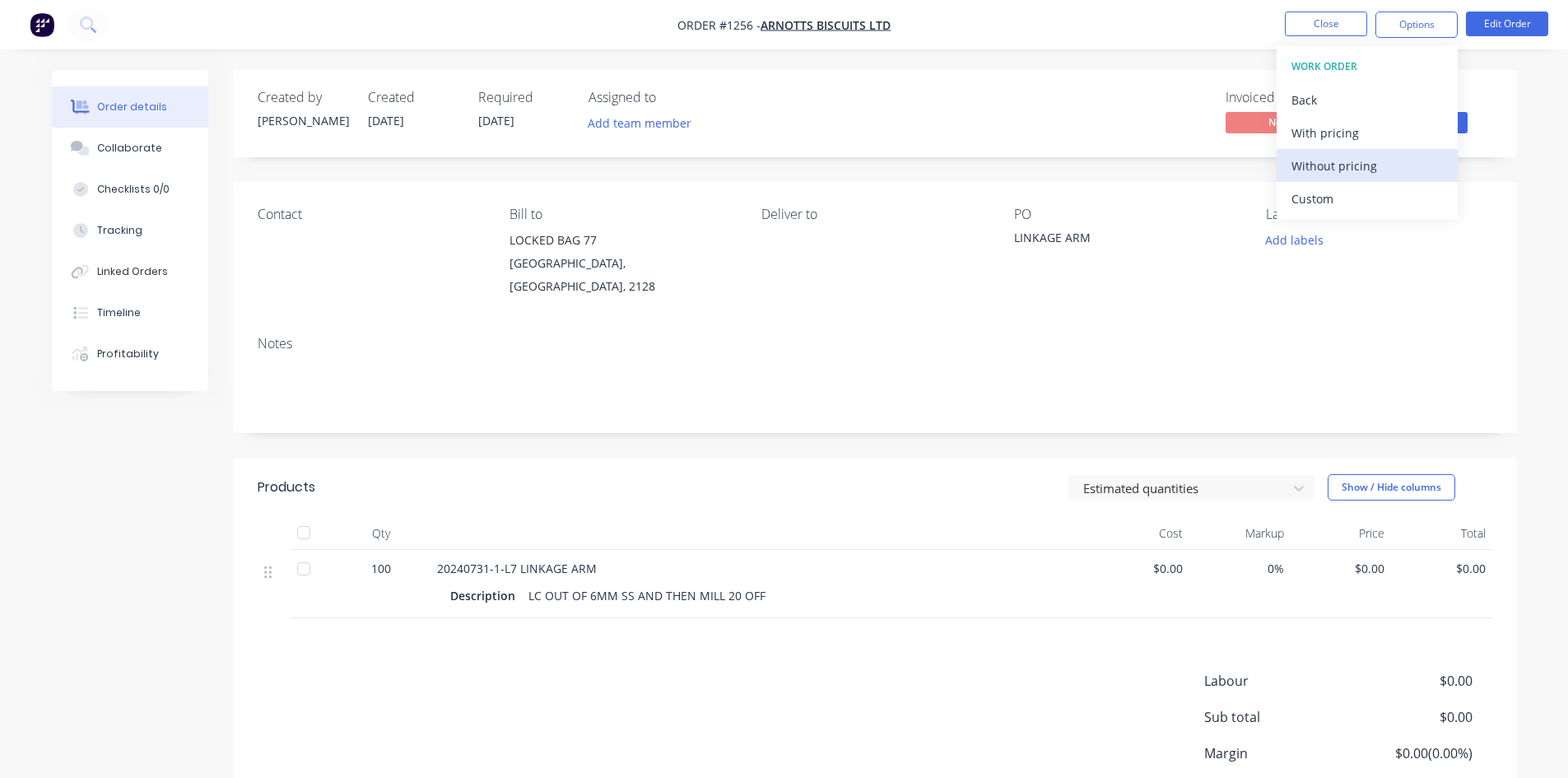
click at [1329, 165] on div "Without pricing" at bounding box center [1366, 166] width 151 height 24
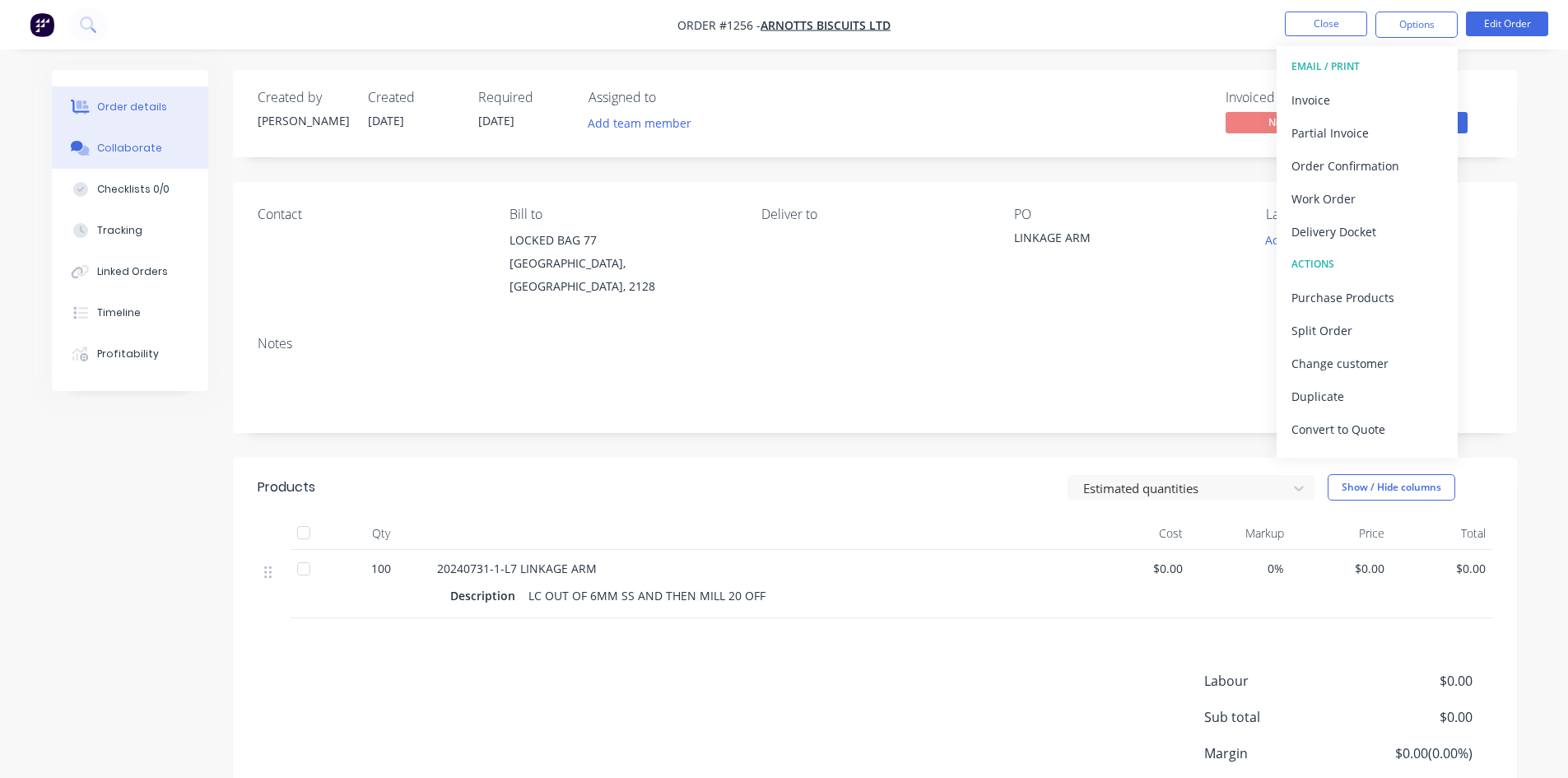
click at [120, 149] on div "Collaborate" at bounding box center [129, 147] width 65 height 15
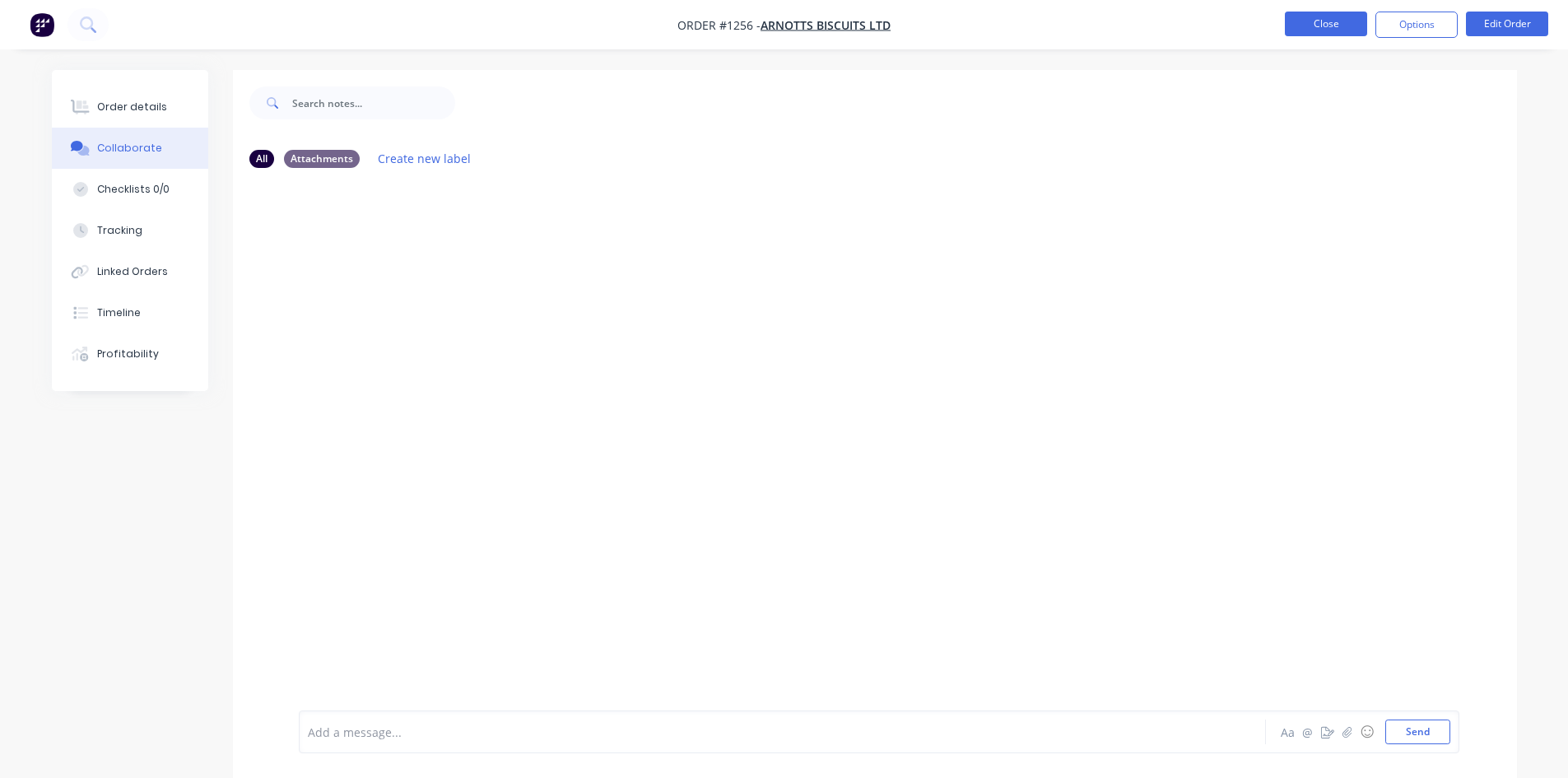
click at [1328, 23] on button "Close" at bounding box center [1325, 24] width 82 height 25
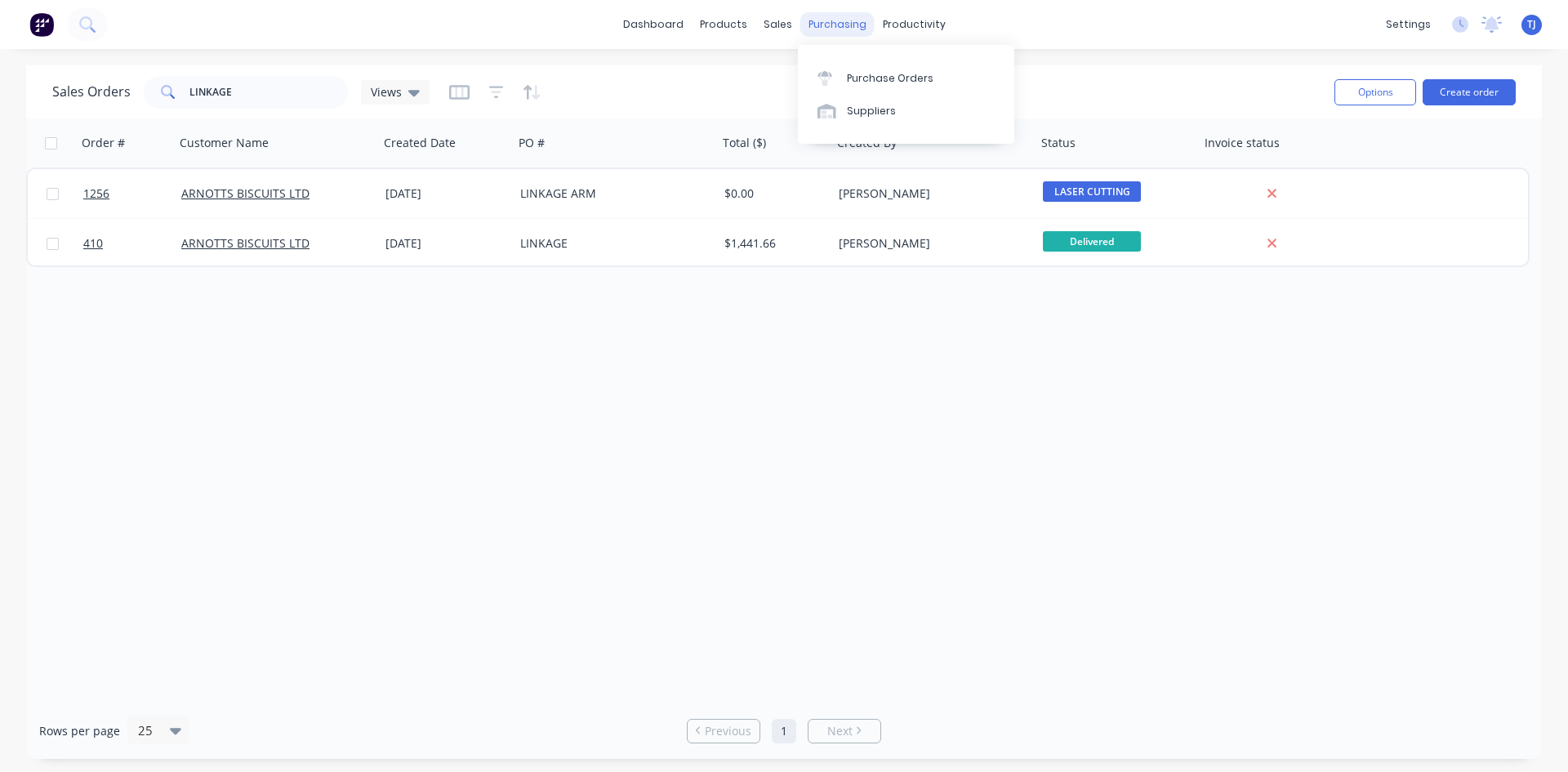
click at [833, 27] on div "purchasing" at bounding box center [837, 24] width 75 height 25
click at [857, 76] on div "Purchase Orders" at bounding box center [890, 77] width 86 height 15
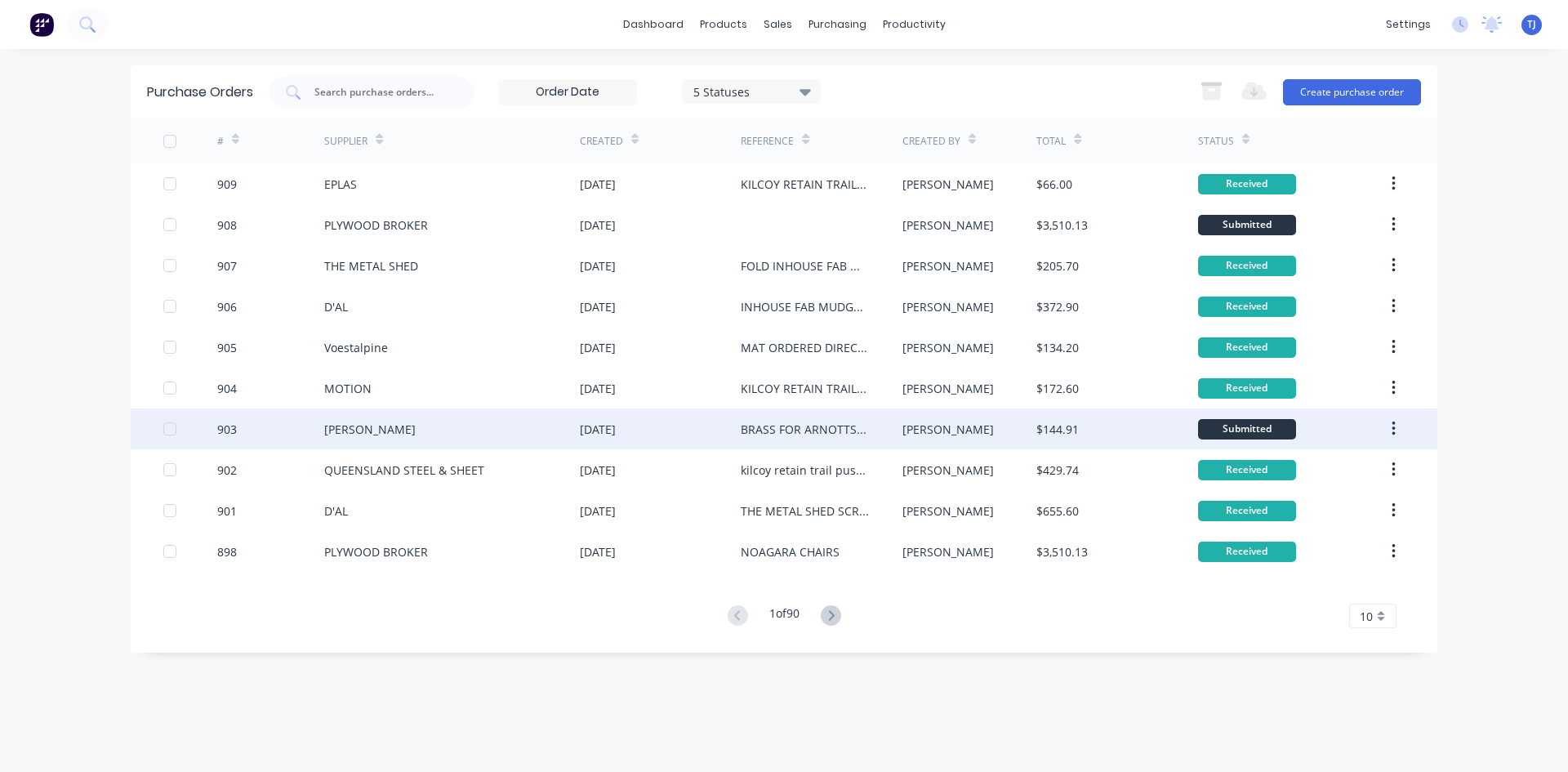
click at [322, 430] on div "903" at bounding box center [272, 430] width 108 height 41
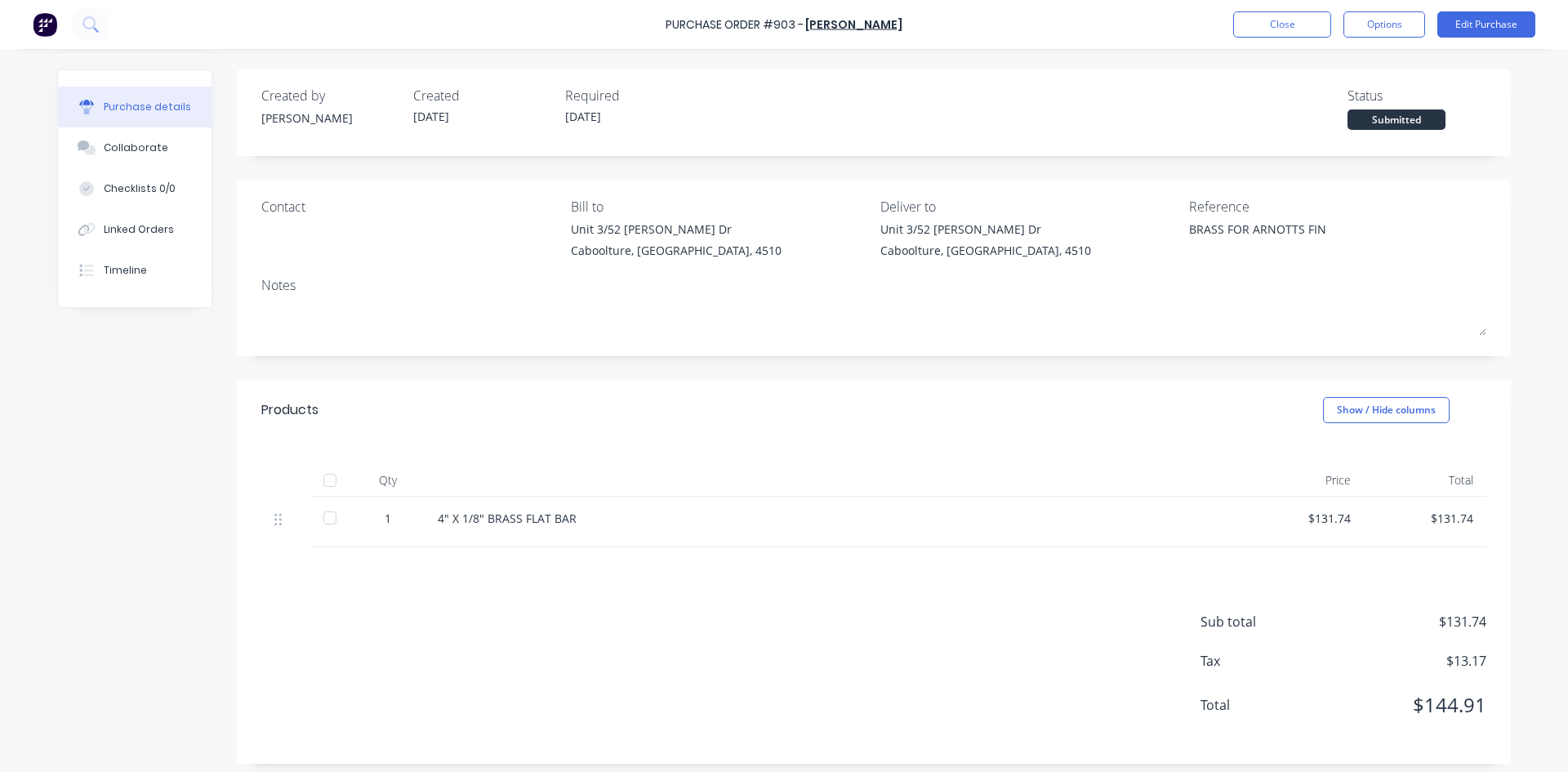
click at [322, 484] on div at bounding box center [329, 480] width 32 height 32
type textarea "x"
click at [1270, 28] on button "Close" at bounding box center [1283, 25] width 98 height 26
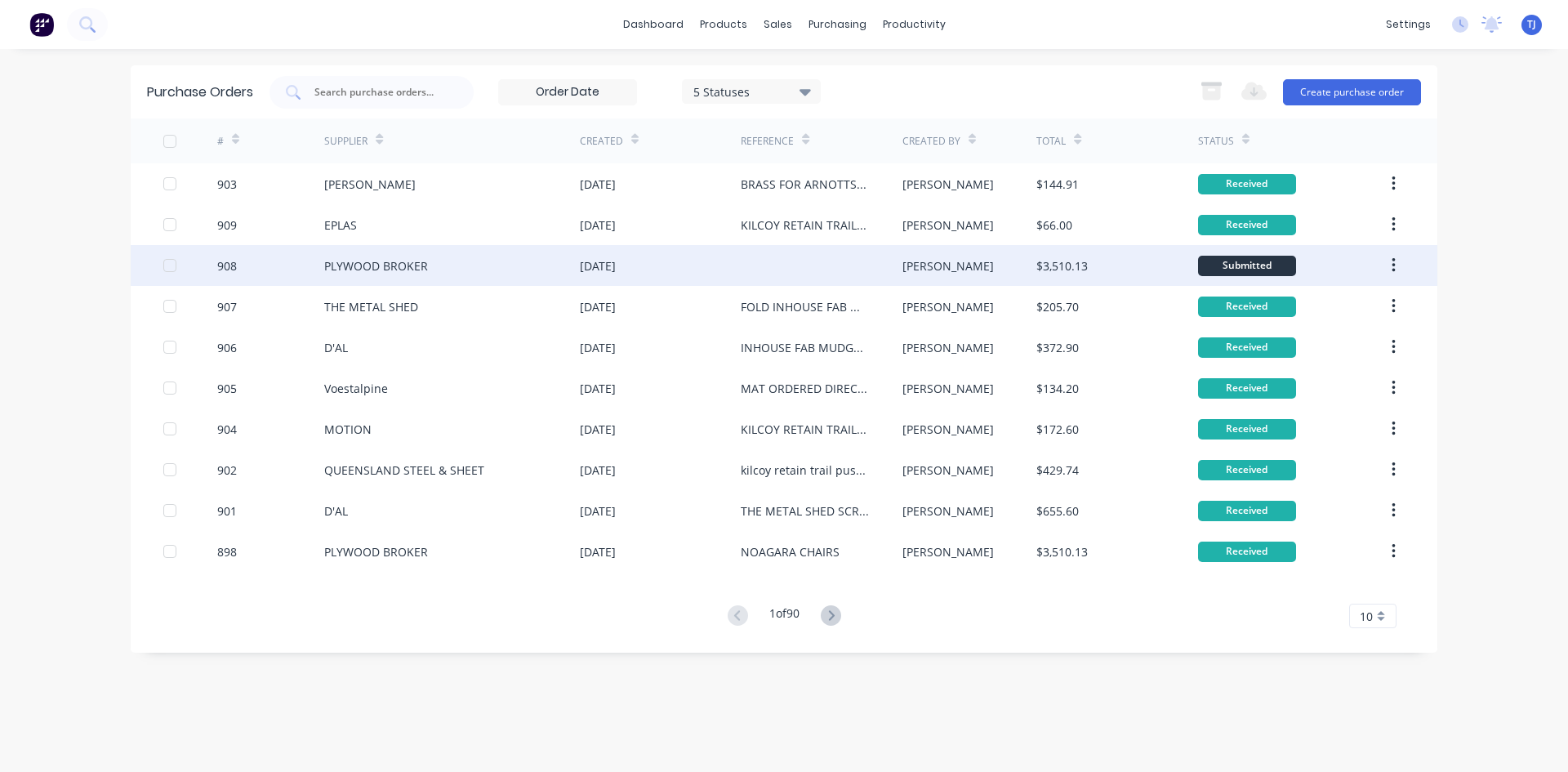
click at [418, 270] on div "PLYWOOD BROKER" at bounding box center [377, 265] width 104 height 17
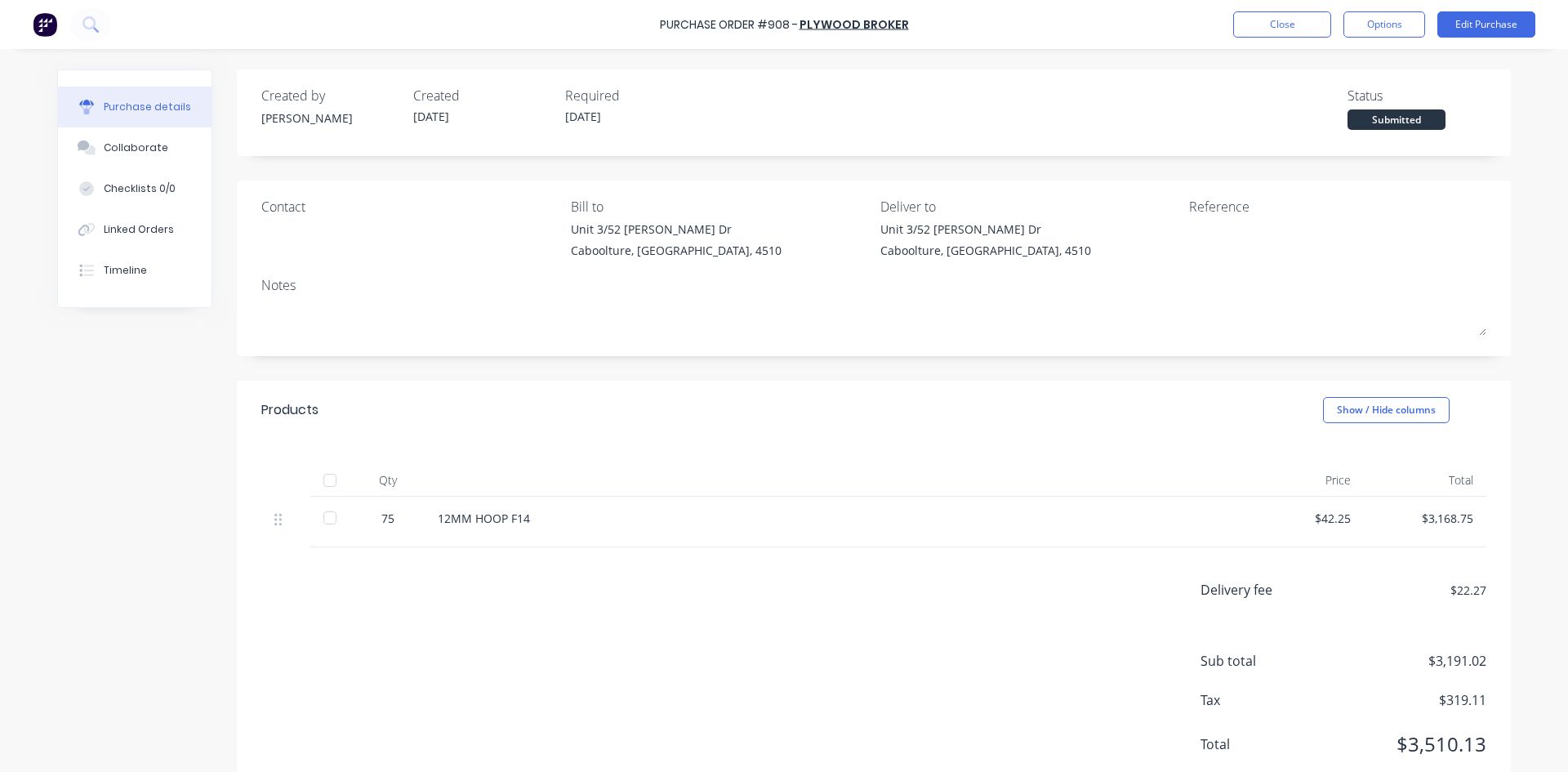
click at [330, 482] on div at bounding box center [329, 480] width 32 height 32
